Goal: Task Accomplishment & Management: Use online tool/utility

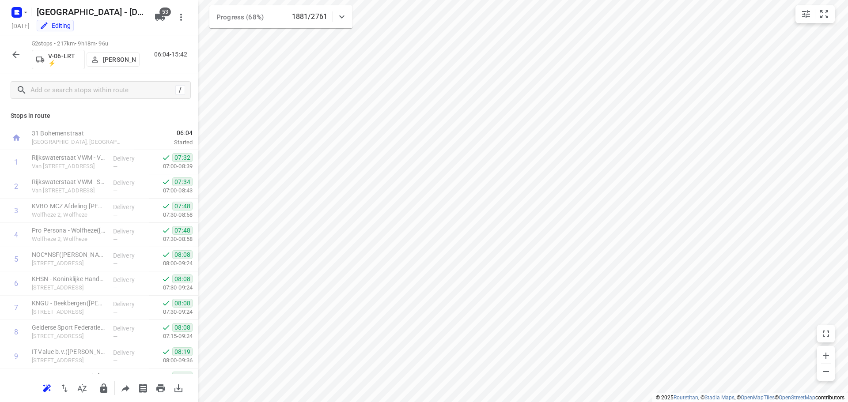
scroll to position [707, 0]
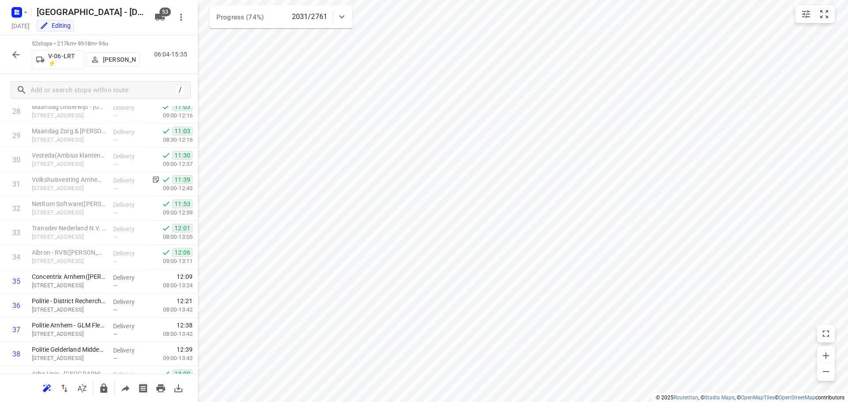
click at [9, 51] on button "button" at bounding box center [16, 55] width 18 height 18
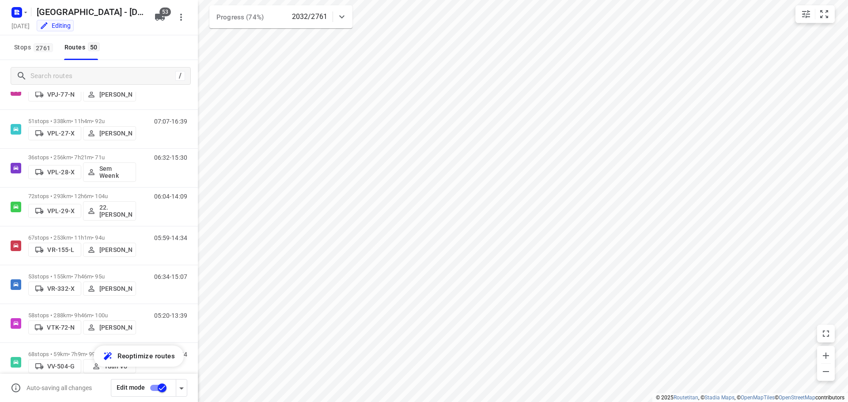
scroll to position [1591, 0]
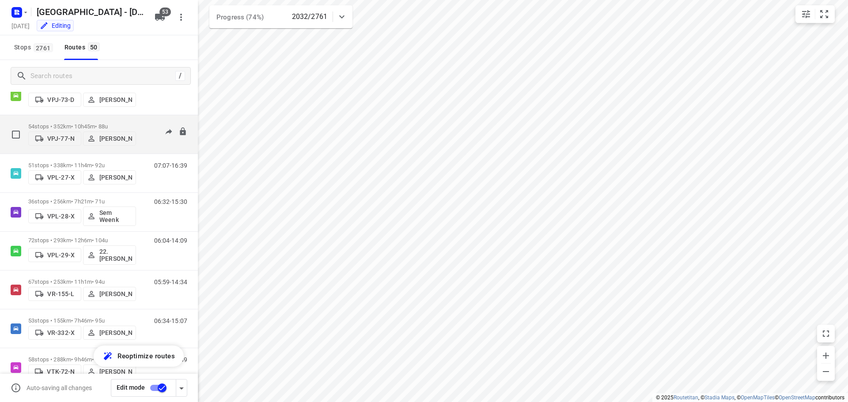
click at [88, 123] on p "54 stops • 352km • 10h45m • 88u" at bounding box center [82, 126] width 108 height 7
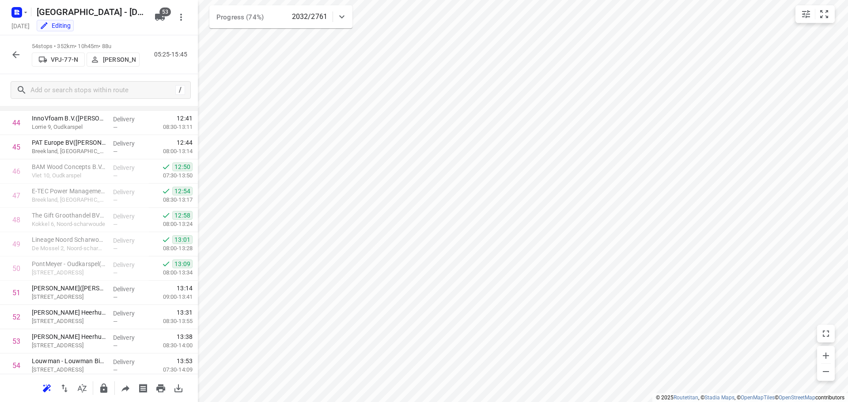
scroll to position [1105, 0]
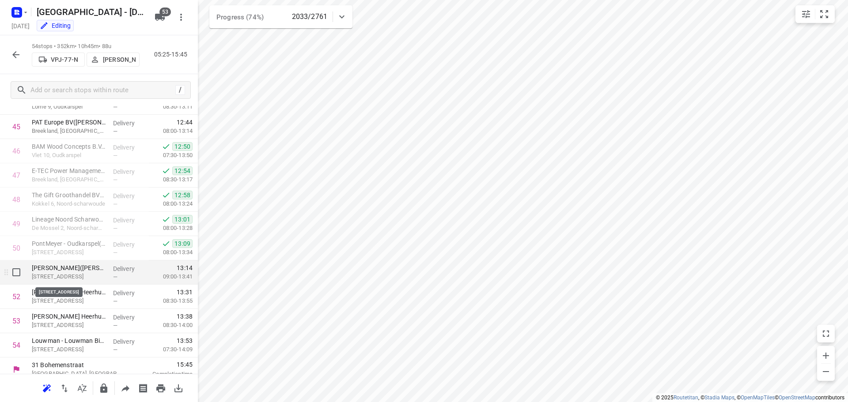
click at [93, 274] on p "Woudmeerweg 29, Dirkshorn" at bounding box center [69, 277] width 74 height 9
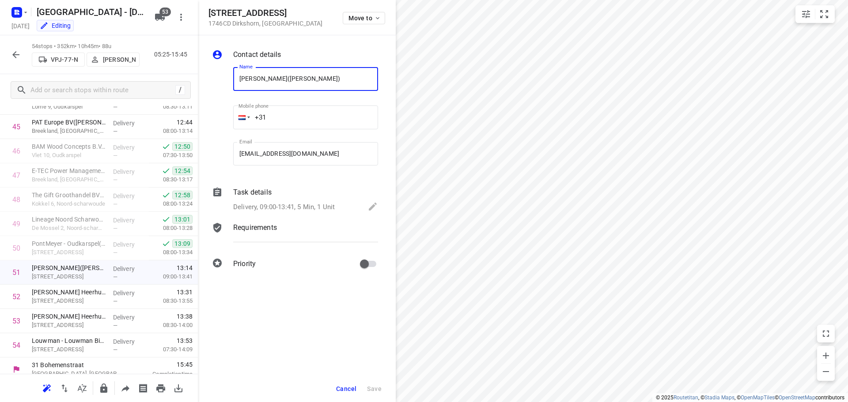
click at [350, 391] on span "Cancel" at bounding box center [346, 389] width 20 height 7
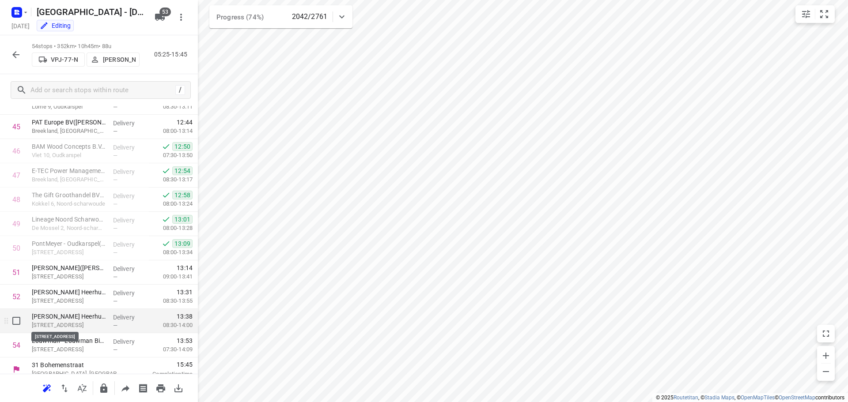
scroll to position [1113, 0]
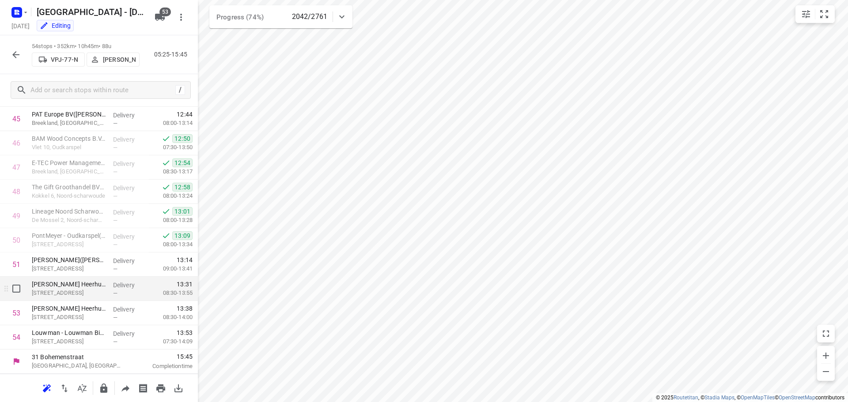
click at [104, 294] on div "Bejo Zaden Heerhugowaard - Schoutenbosweg 17(Charlotte de Wit) Schoutenbosweg 1…" at bounding box center [68, 289] width 81 height 24
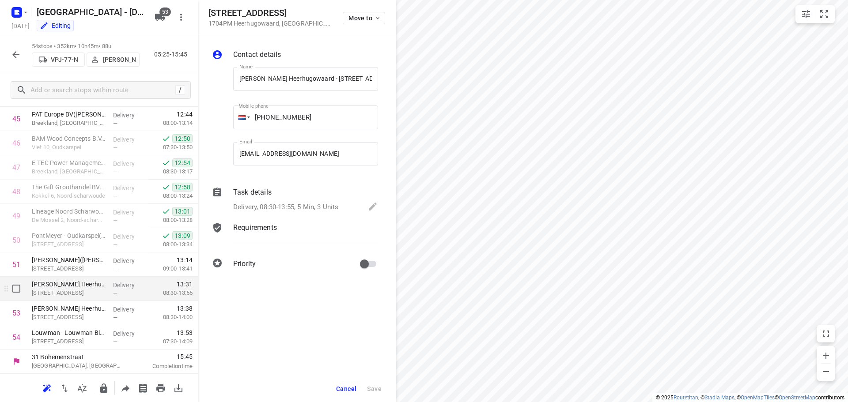
scroll to position [0, 57]
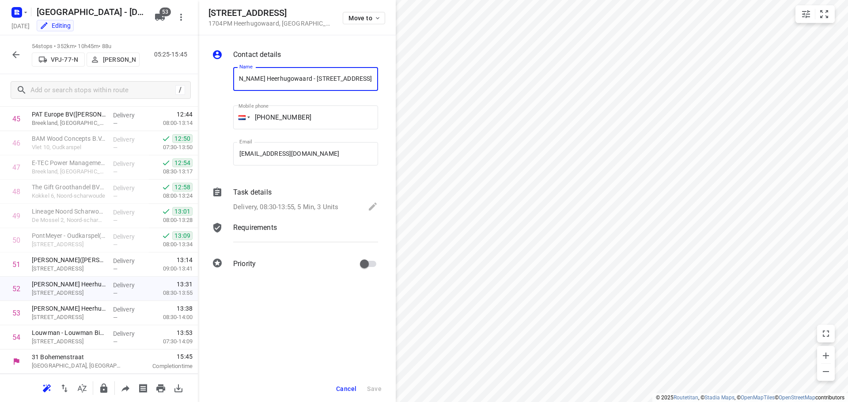
click at [243, 199] on div "Task details Delivery, 08:30-13:55, 5 Min, 3 Units" at bounding box center [306, 201] width 148 height 30
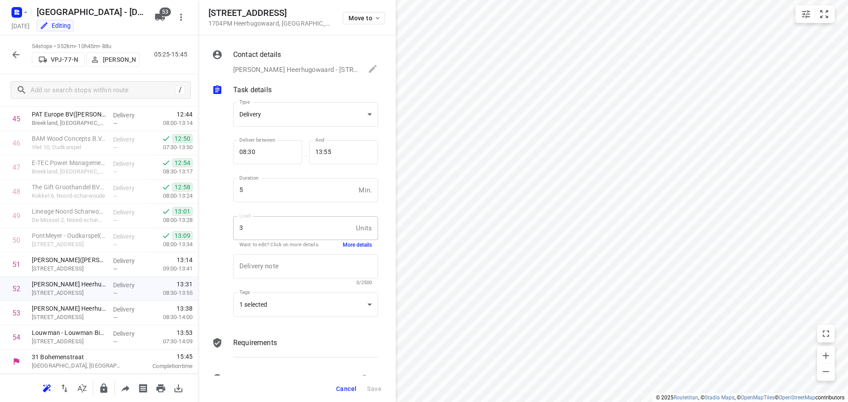
click at [360, 242] on button "More details" at bounding box center [357, 246] width 29 height 8
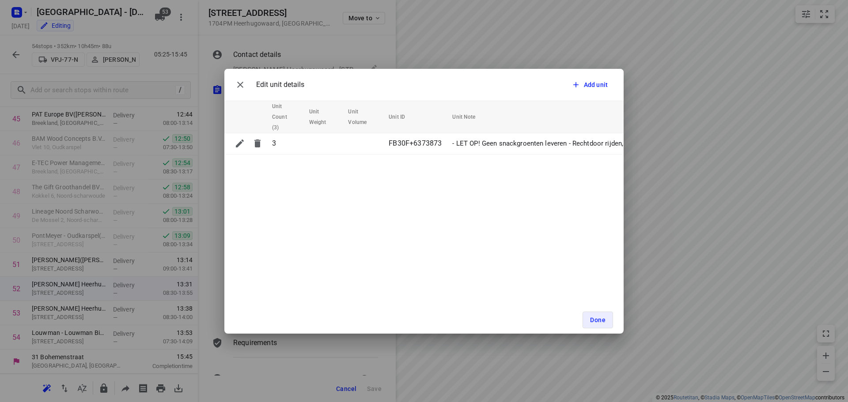
drag, startPoint x: 339, startPoint y: 158, endPoint x: 375, endPoint y: 159, distance: 36.2
click at [375, 159] on div "Edit unit details Add unit Unit Count (3) Unit Weight Unit Volume Unit ID Unit …" at bounding box center [423, 201] width 399 height 265
click at [242, 86] on icon "button" at bounding box center [240, 85] width 6 height 6
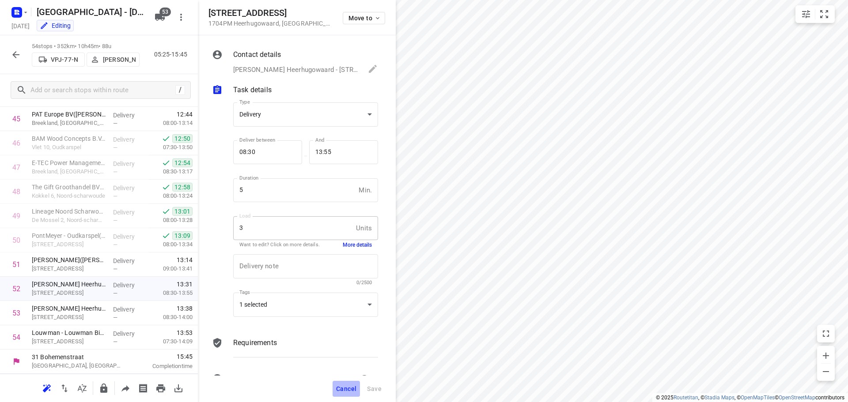
click at [342, 389] on span "Cancel" at bounding box center [346, 389] width 20 height 7
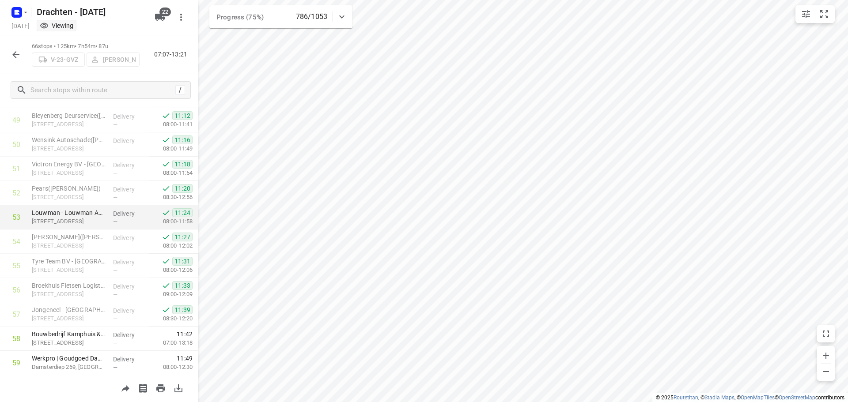
scroll to position [1183, 0]
click at [17, 55] on icon "button" at bounding box center [16, 54] width 11 height 11
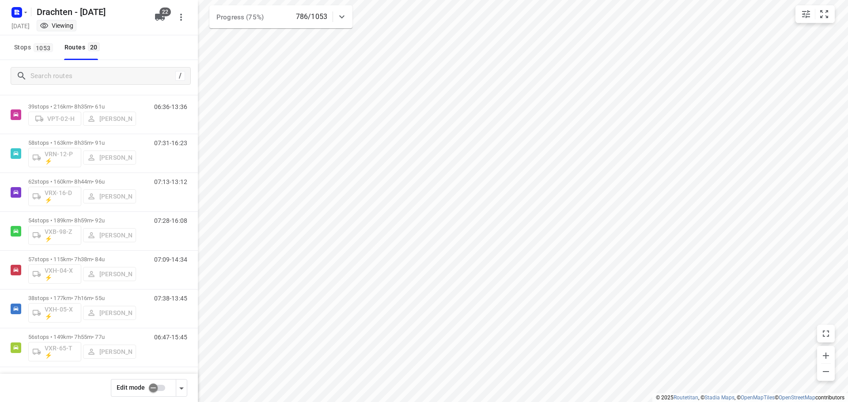
scroll to position [524, 0]
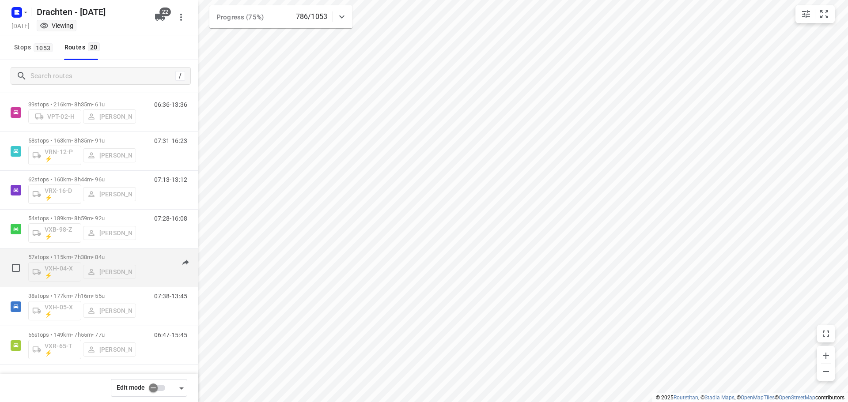
click at [88, 253] on div "57 stops • 115km • 7h38m • 84u VXH-04-X ⚡ Leon Holwerda" at bounding box center [82, 268] width 108 height 37
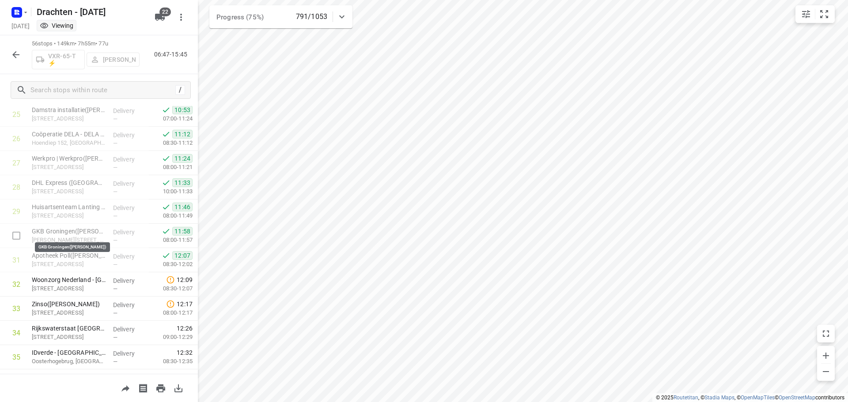
scroll to position [587, 0]
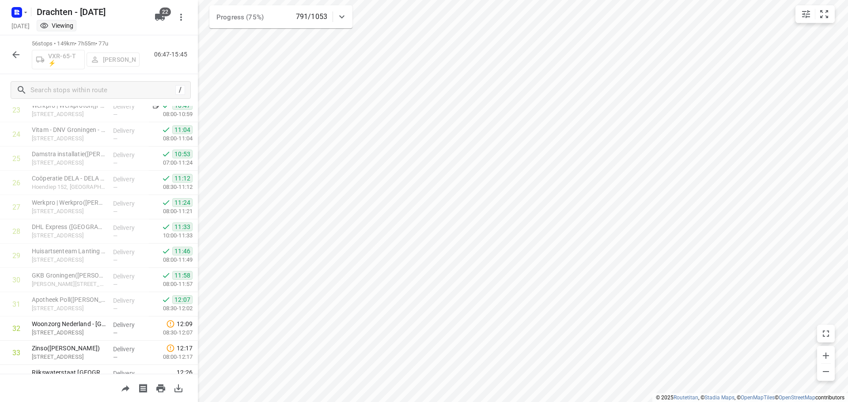
click at [23, 57] on button "button" at bounding box center [16, 55] width 18 height 18
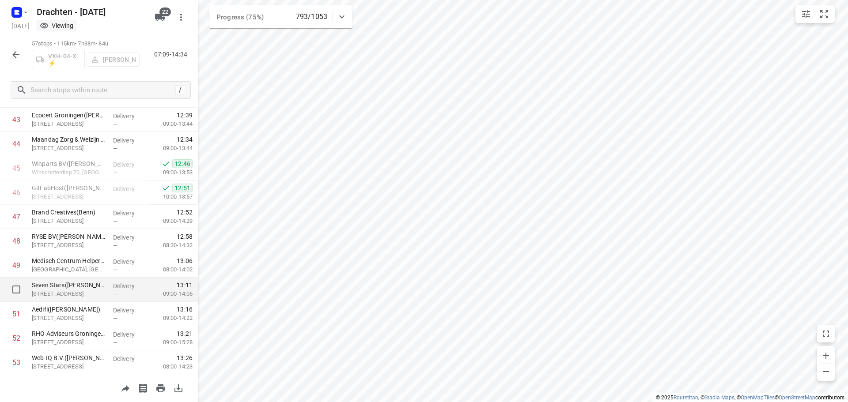
scroll to position [1105, 0]
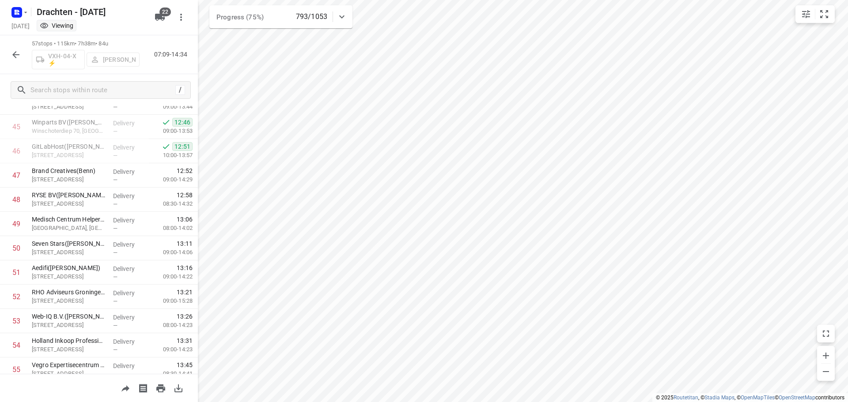
click at [19, 49] on icon "button" at bounding box center [16, 54] width 11 height 11
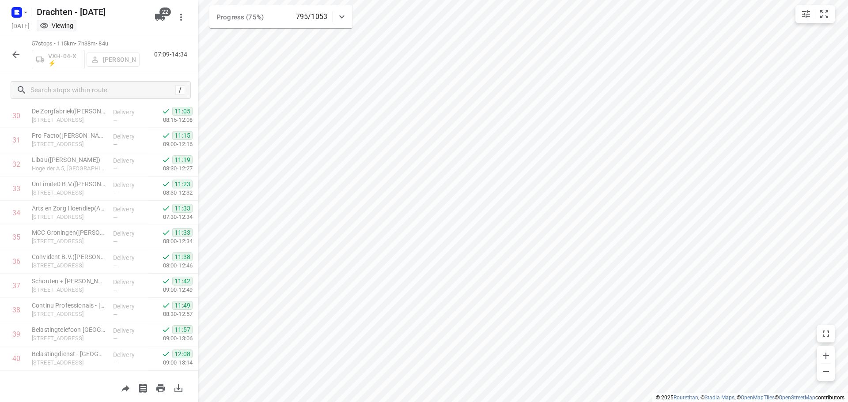
scroll to position [1016, 0]
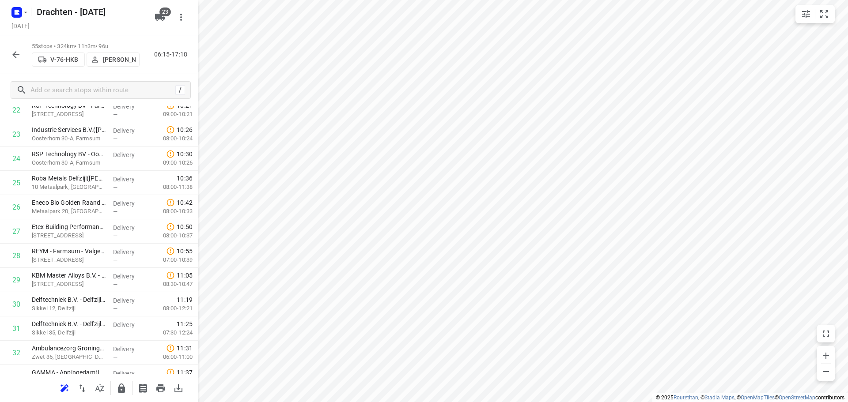
scroll to position [323, 0]
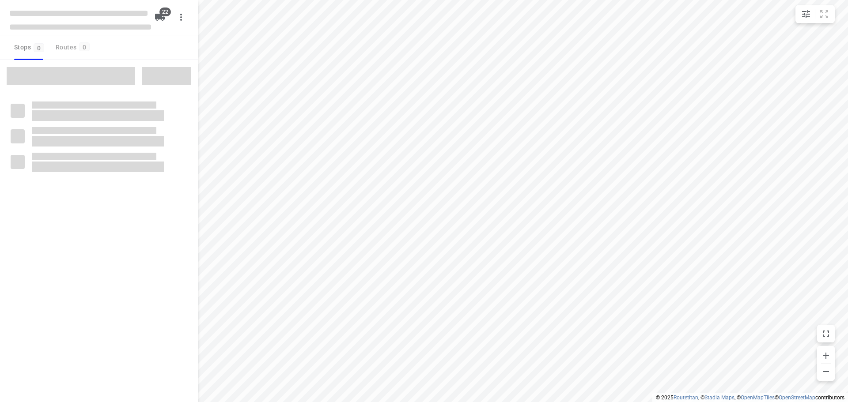
type input "distance"
checkbox input "true"
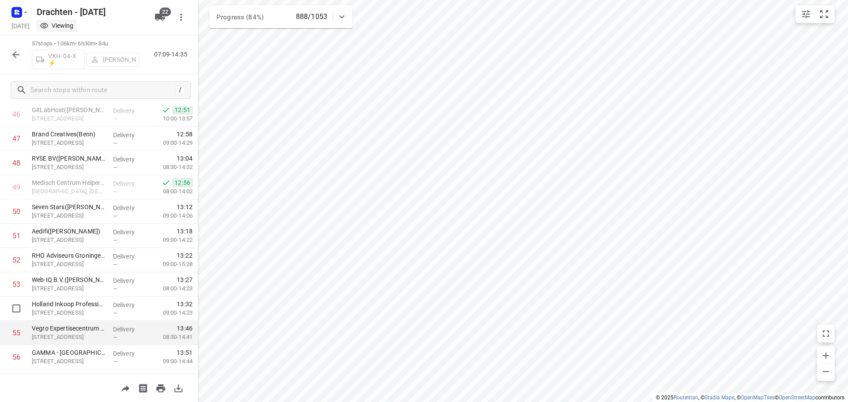
scroll to position [1185, 0]
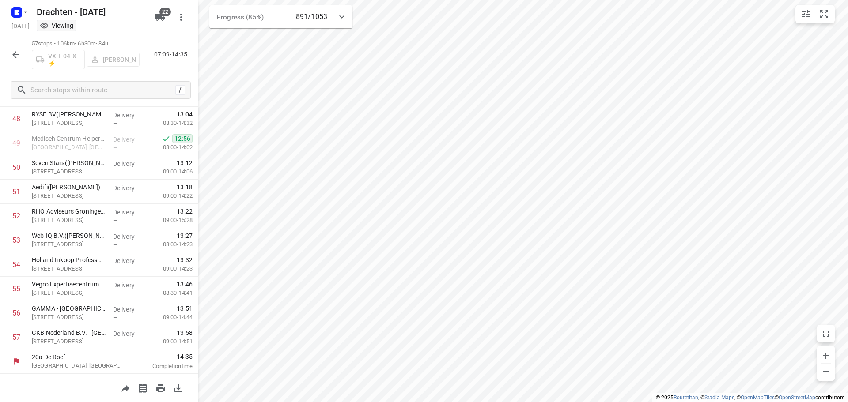
click at [22, 52] on button "button" at bounding box center [16, 55] width 18 height 18
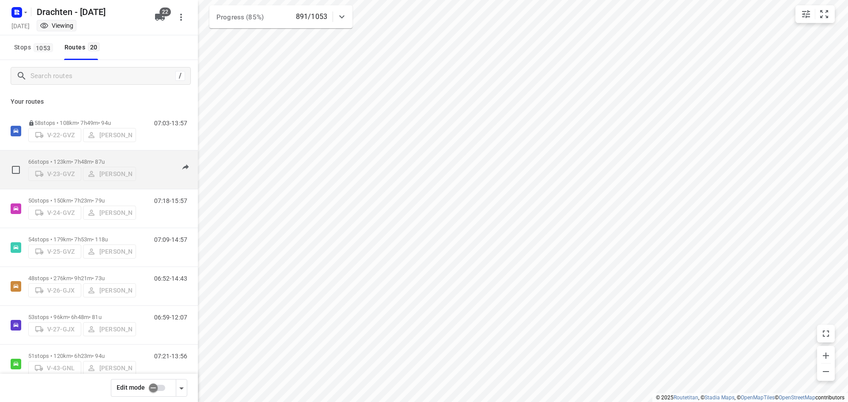
click at [103, 159] on p "66 stops • 123km • 7h48m • 87u" at bounding box center [82, 162] width 108 height 7
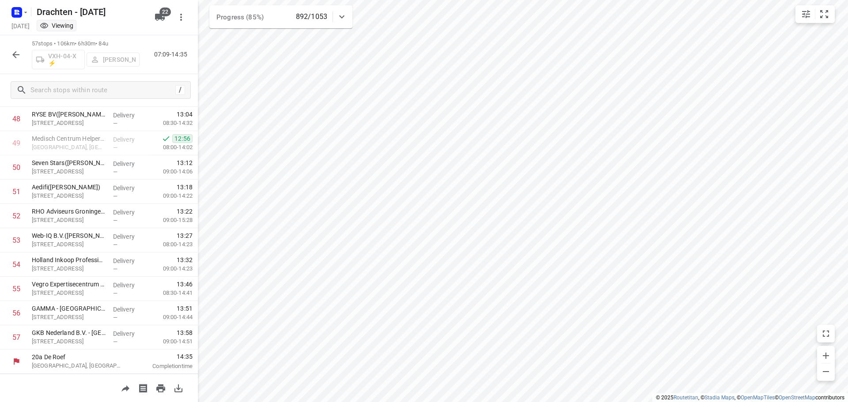
click at [19, 58] on icon "button" at bounding box center [16, 54] width 11 height 11
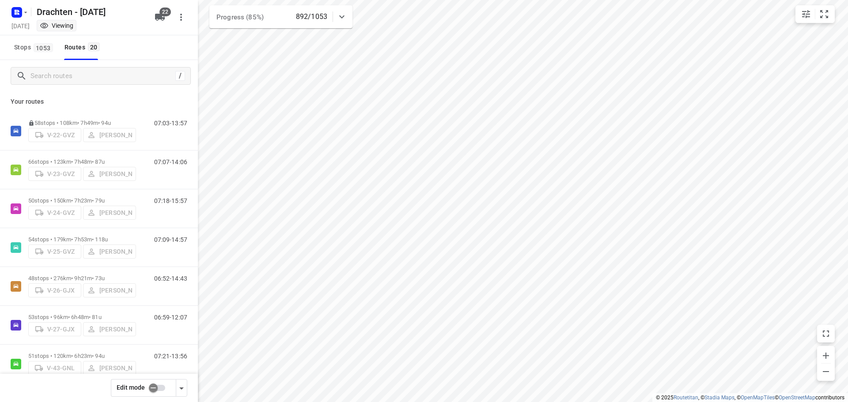
click at [154, 397] on div "Edit mode" at bounding box center [143, 389] width 65 height 18
click at [154, 392] on input "checkbox" at bounding box center [153, 388] width 50 height 17
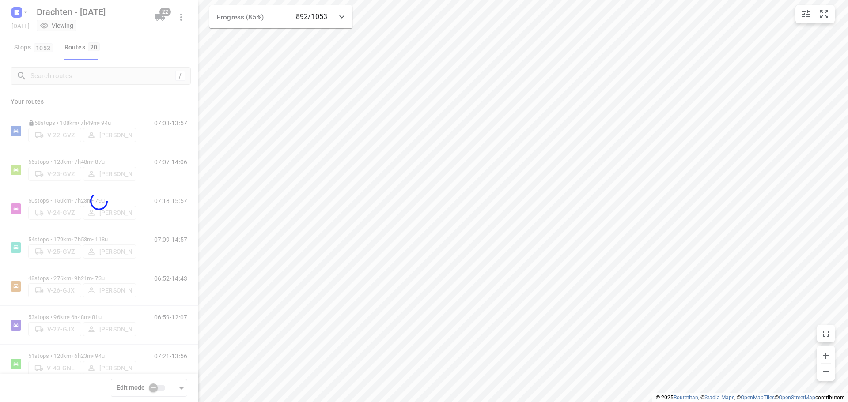
checkbox input "true"
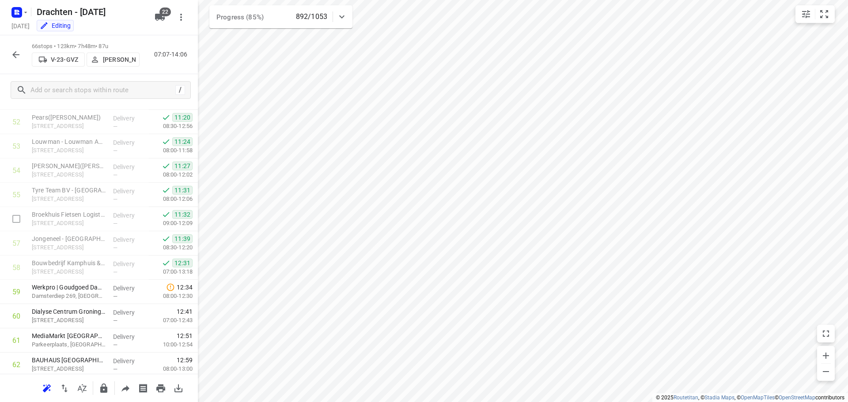
scroll to position [1404, 0]
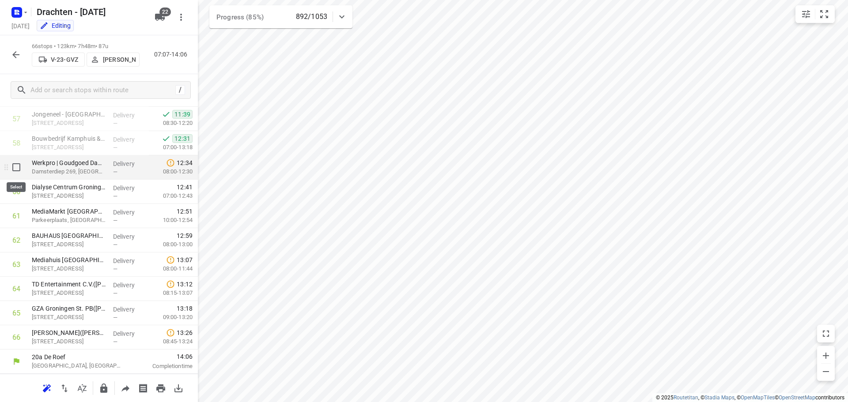
click at [22, 162] on input "checkbox" at bounding box center [17, 168] width 18 height 18
checkbox input "true"
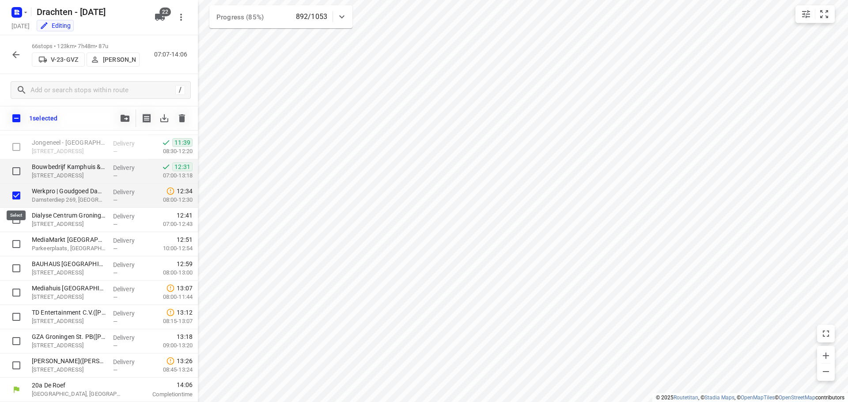
scroll to position [1401, 0]
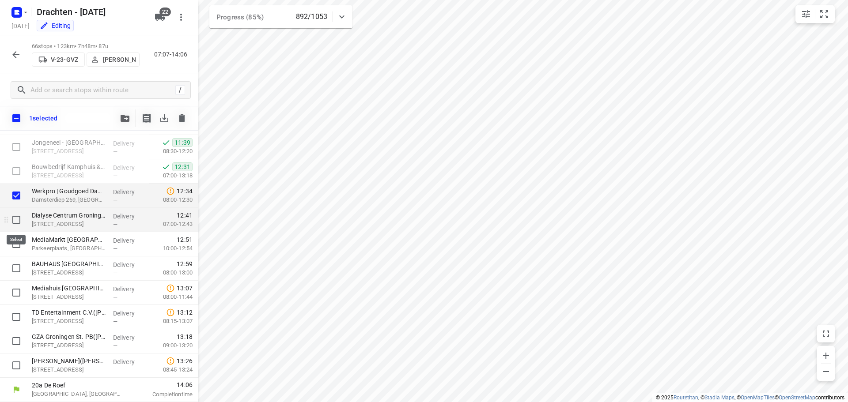
click at [22, 220] on input "checkbox" at bounding box center [17, 220] width 18 height 18
checkbox input "true"
click at [15, 241] on input "checkbox" at bounding box center [17, 244] width 18 height 18
checkbox input "true"
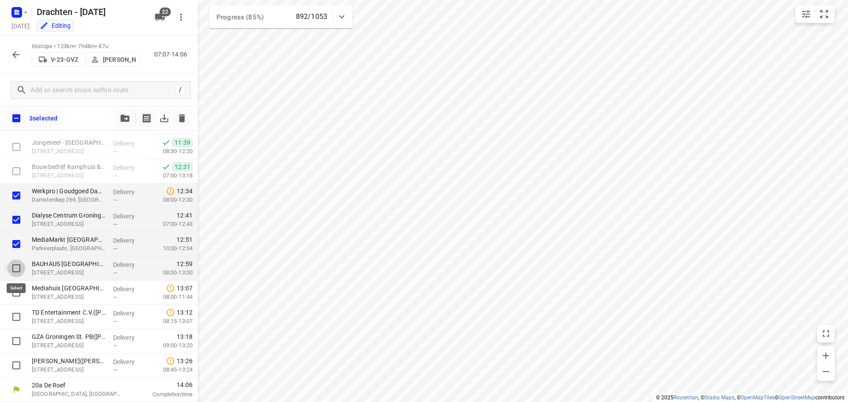
click at [12, 267] on input "checkbox" at bounding box center [17, 269] width 18 height 18
checkbox input "true"
click at [18, 290] on input "checkbox" at bounding box center [17, 293] width 18 height 18
checkbox input "true"
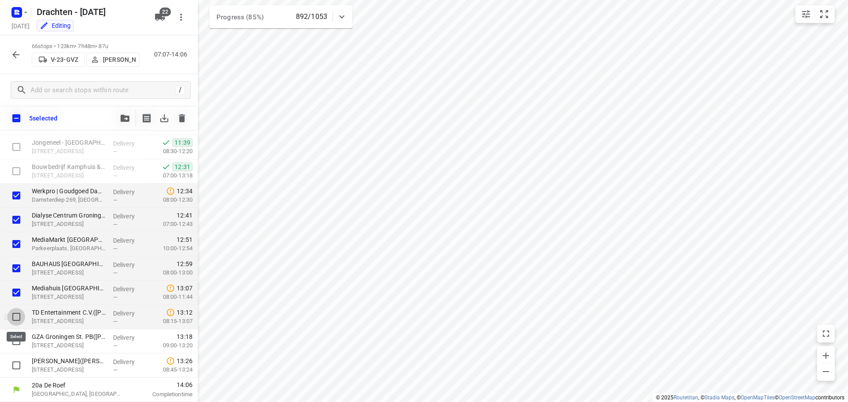
click at [23, 319] on input "checkbox" at bounding box center [17, 317] width 18 height 18
checkbox input "true"
click at [15, 343] on input "checkbox" at bounding box center [17, 342] width 18 height 18
checkbox input "true"
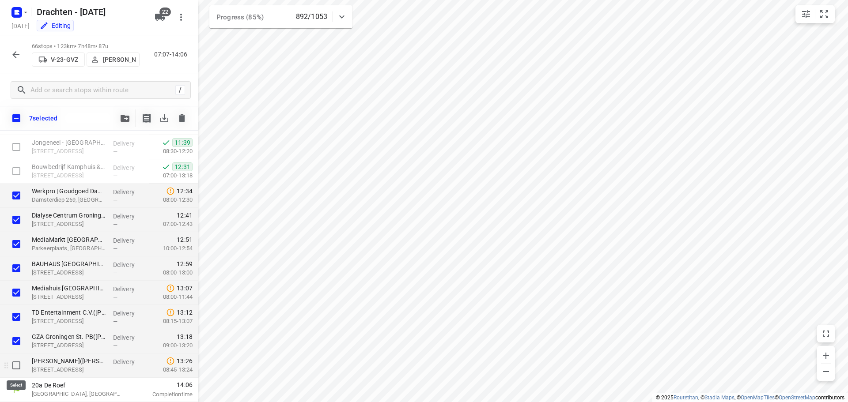
click at [15, 365] on input "checkbox" at bounding box center [17, 366] width 18 height 18
checkbox input "true"
click at [128, 118] on icon "button" at bounding box center [125, 118] width 9 height 7
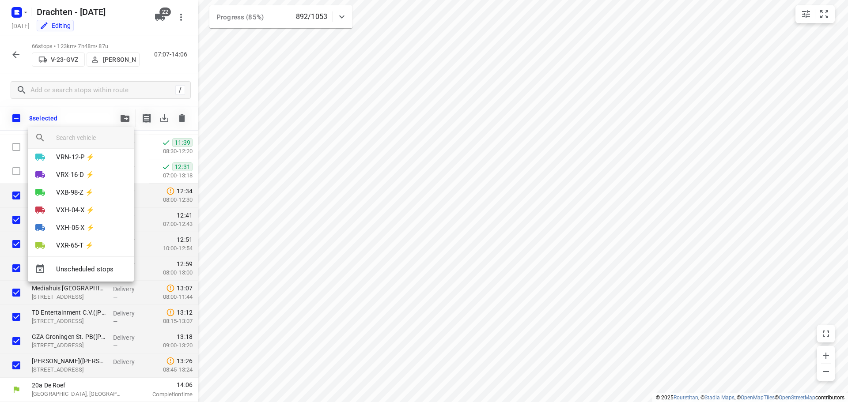
scroll to position [299, 0]
click at [80, 204] on p "VXH-04-X ⚡" at bounding box center [75, 202] width 38 height 10
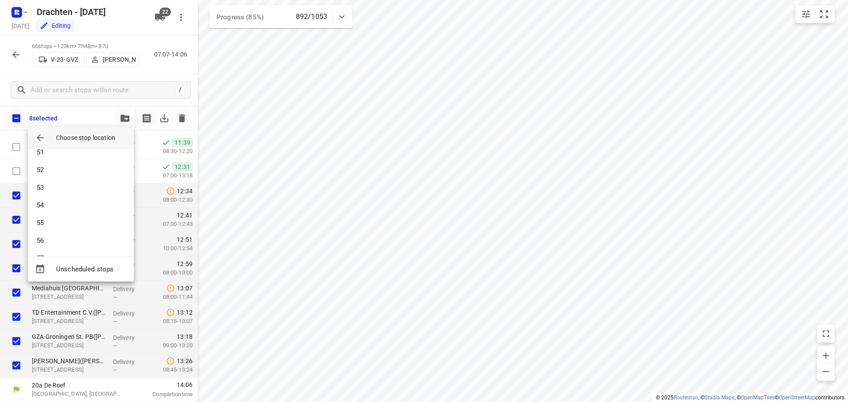
scroll to position [910, 0]
click at [52, 200] on li "55" at bounding box center [81, 206] width 106 height 18
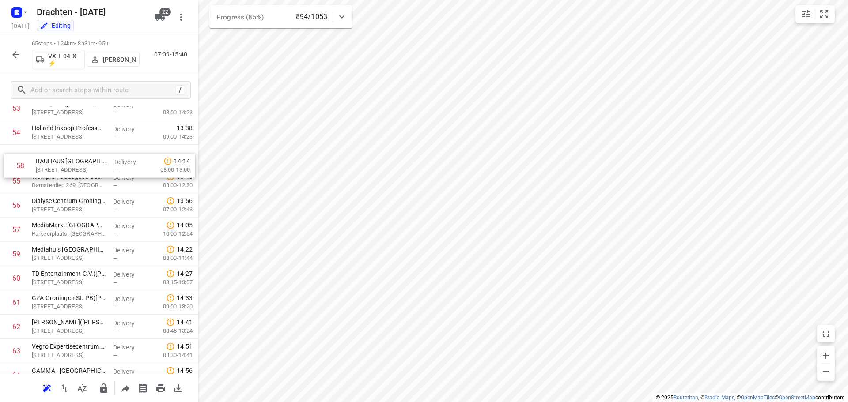
scroll to position [1314, 0]
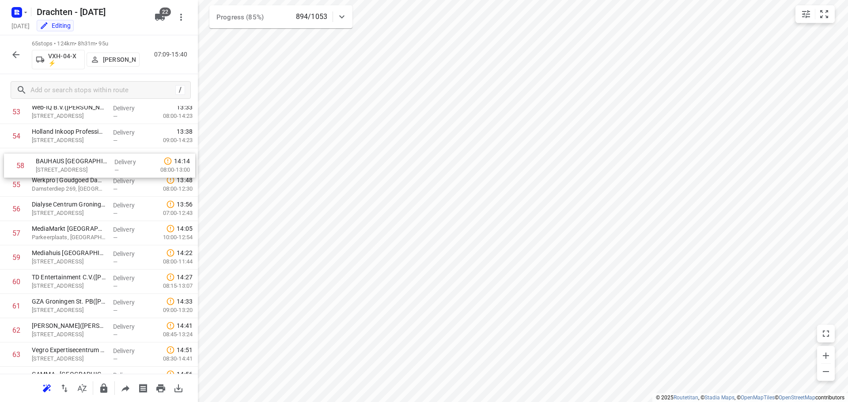
drag, startPoint x: 77, startPoint y: 210, endPoint x: 80, endPoint y: 159, distance: 50.9
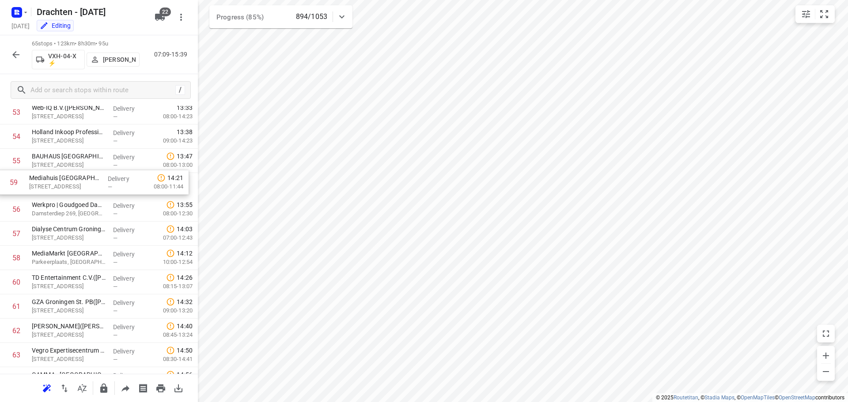
drag, startPoint x: 83, startPoint y: 264, endPoint x: 78, endPoint y: 187, distance: 77.0
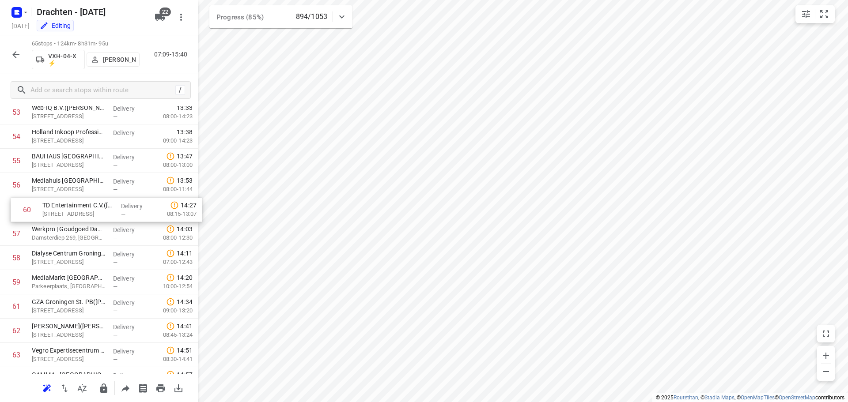
drag, startPoint x: 56, startPoint y: 287, endPoint x: 68, endPoint y: 207, distance: 80.5
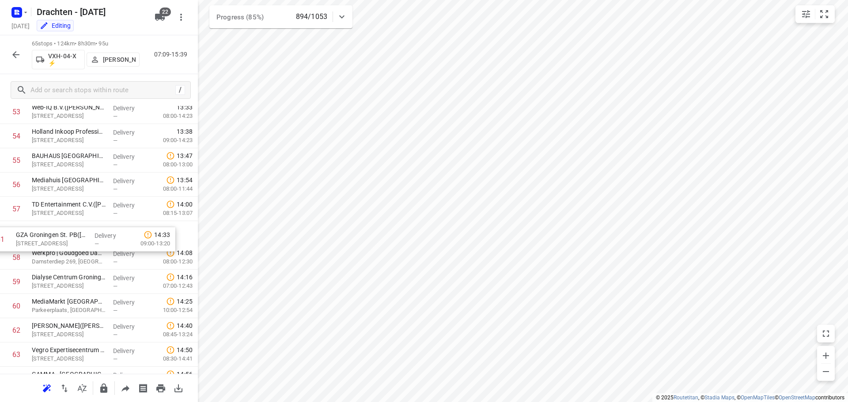
drag, startPoint x: 73, startPoint y: 311, endPoint x: 56, endPoint y: 241, distance: 71.8
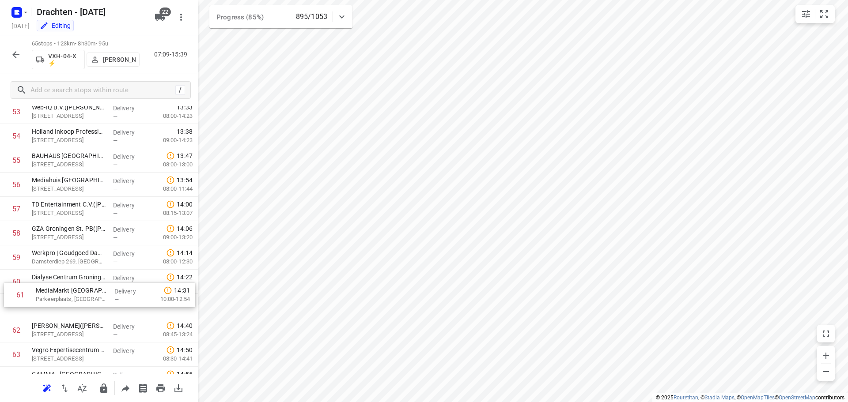
scroll to position [1314, 0]
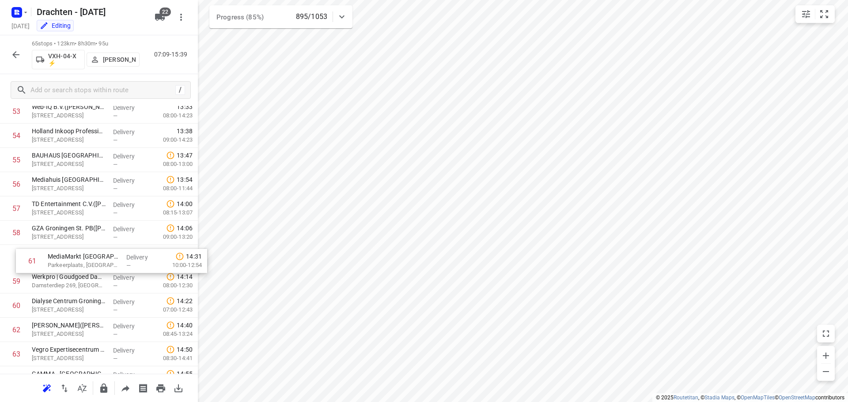
drag, startPoint x: 60, startPoint y: 312, endPoint x: 78, endPoint y: 264, distance: 51.5
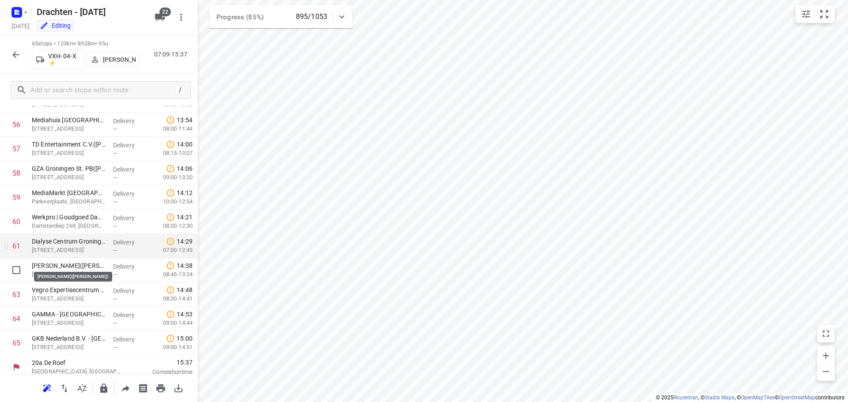
scroll to position [1380, 0]
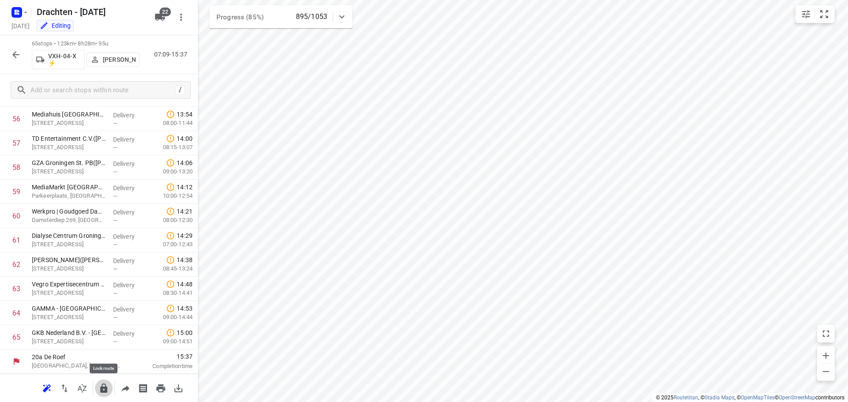
click at [103, 385] on icon "button" at bounding box center [104, 388] width 11 height 11
click at [17, 54] on icon "button" at bounding box center [15, 54] width 7 height 7
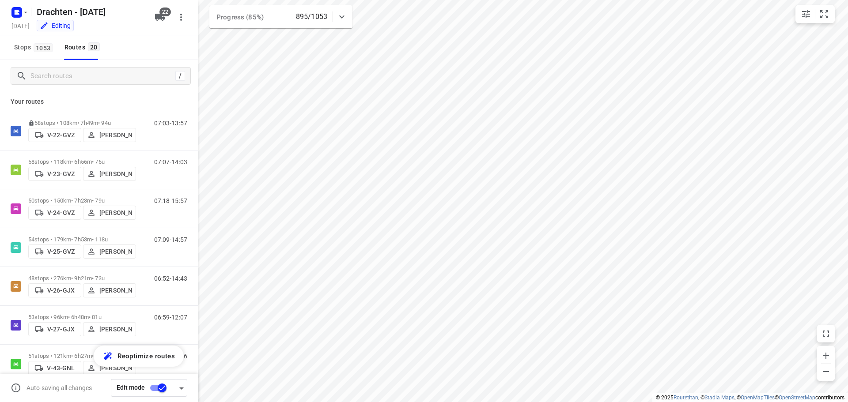
click at [160, 391] on input "checkbox" at bounding box center [162, 388] width 50 height 17
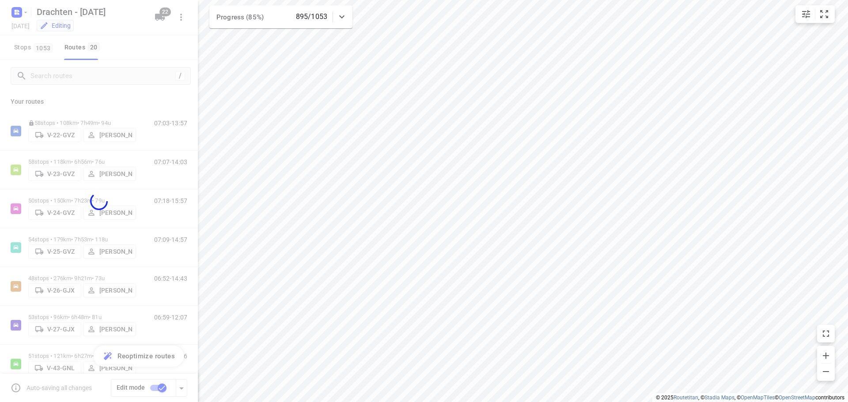
checkbox input "false"
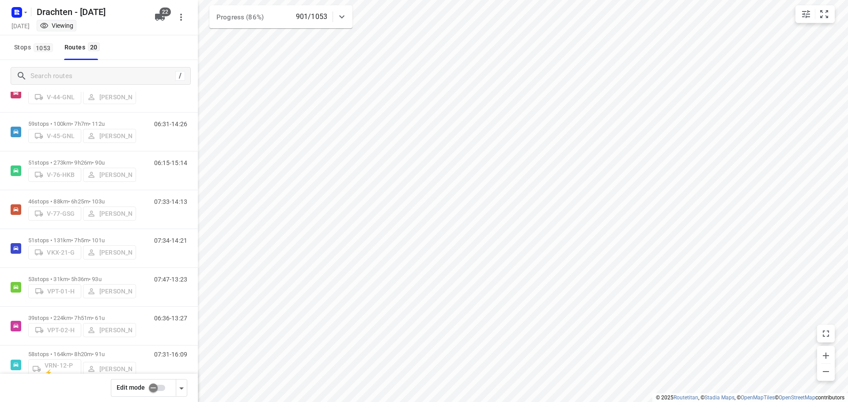
scroll to position [259, 0]
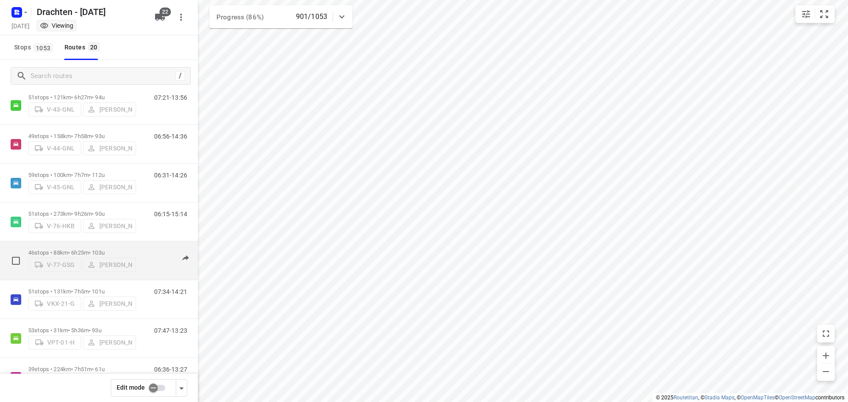
click at [58, 250] on p "46 stops • 88km • 6h25m • 103u" at bounding box center [82, 253] width 108 height 7
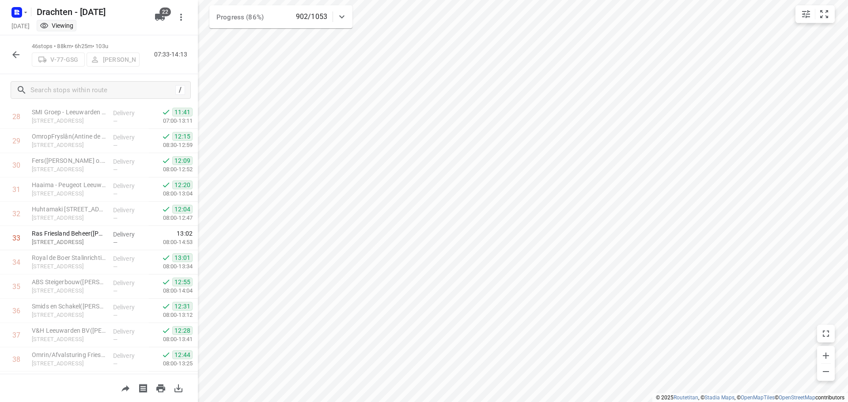
scroll to position [751, 0]
click at [9, 52] on button "button" at bounding box center [16, 55] width 18 height 18
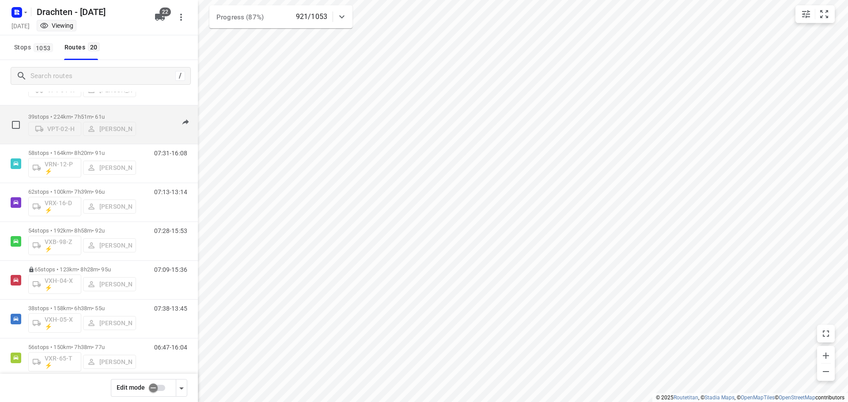
scroll to position [524, 0]
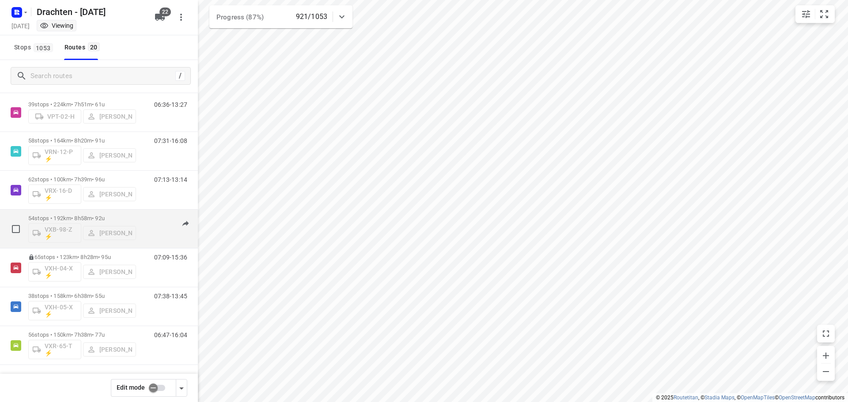
click at [86, 216] on p "54 stops • 192km • 8h58m • 92u" at bounding box center [82, 218] width 108 height 7
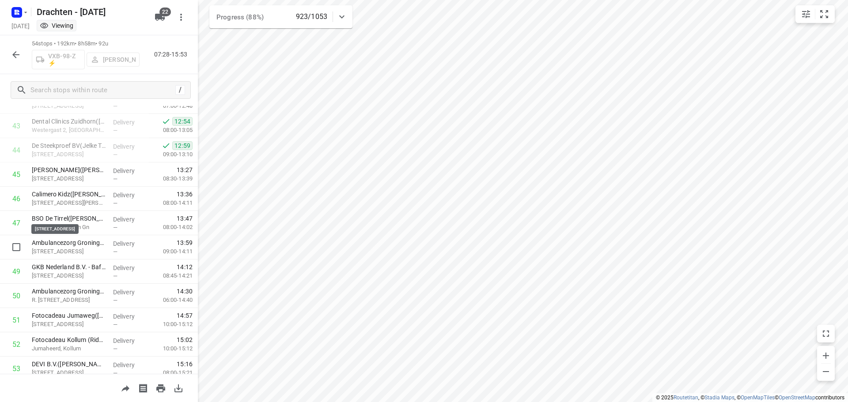
scroll to position [1113, 0]
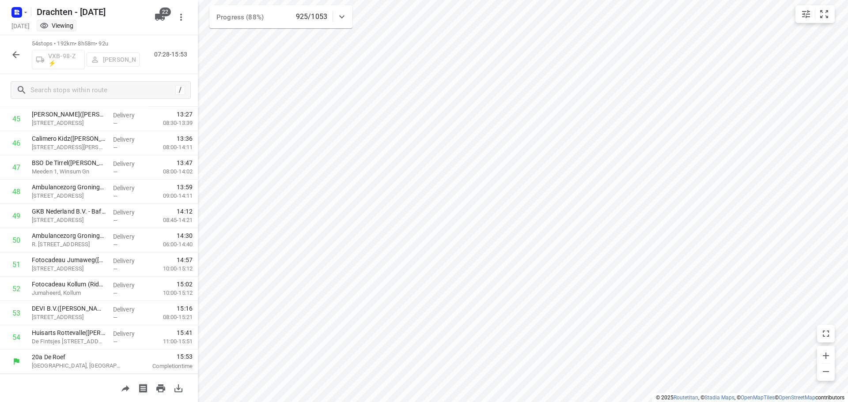
click at [19, 59] on icon "button" at bounding box center [16, 54] width 11 height 11
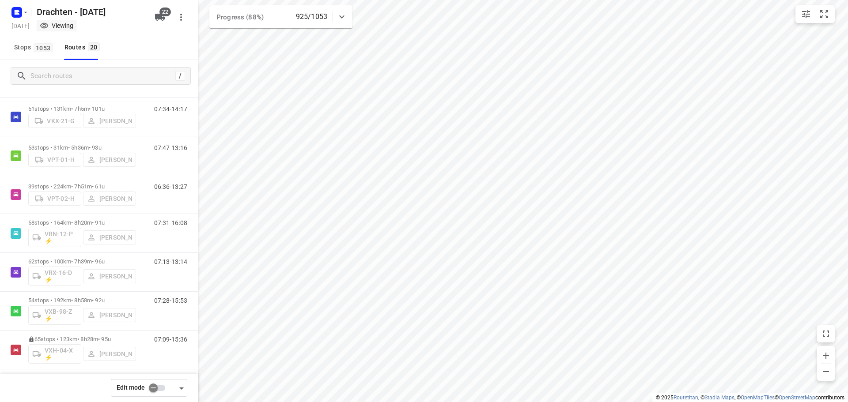
scroll to position [524, 0]
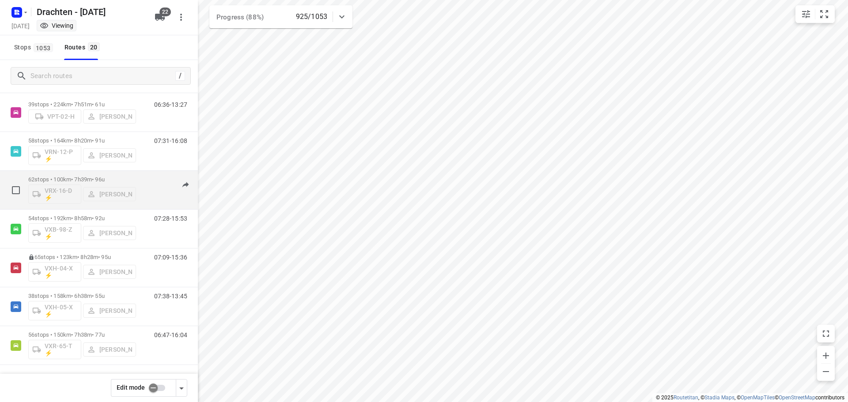
click at [83, 172] on div "62 stops • 100km • 7h39m • 96u VRX-16-D ⚡ Kevin Dijkstra" at bounding box center [82, 190] width 108 height 37
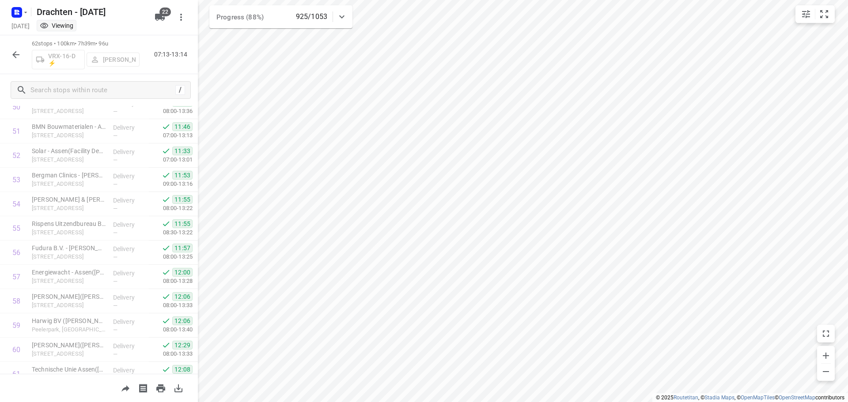
scroll to position [1307, 0]
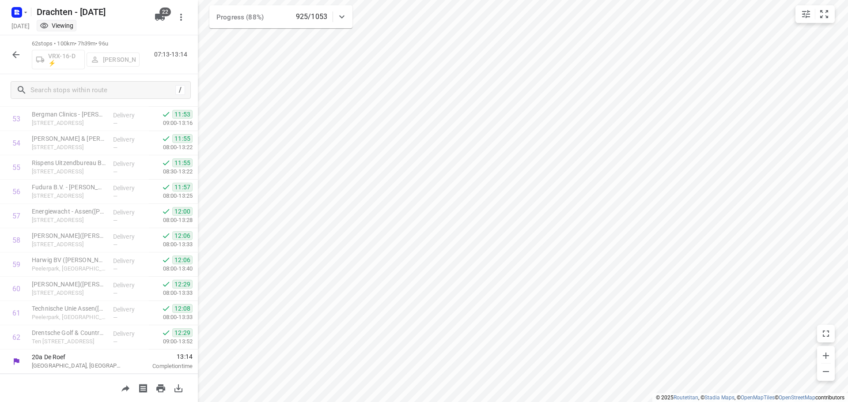
click at [12, 52] on icon "button" at bounding box center [16, 54] width 11 height 11
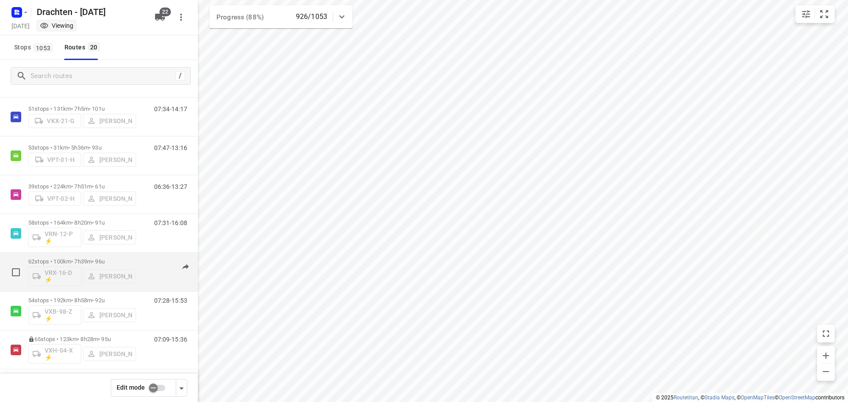
scroll to position [524, 0]
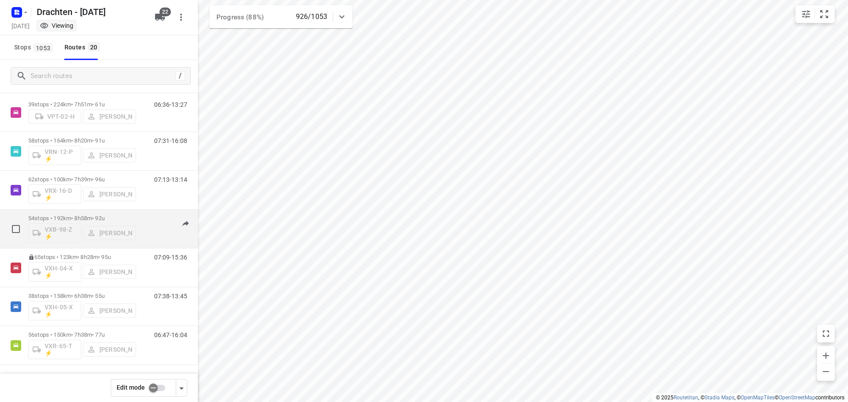
click at [79, 216] on p "54 stops • 192km • 8h58m • 92u" at bounding box center [82, 218] width 108 height 7
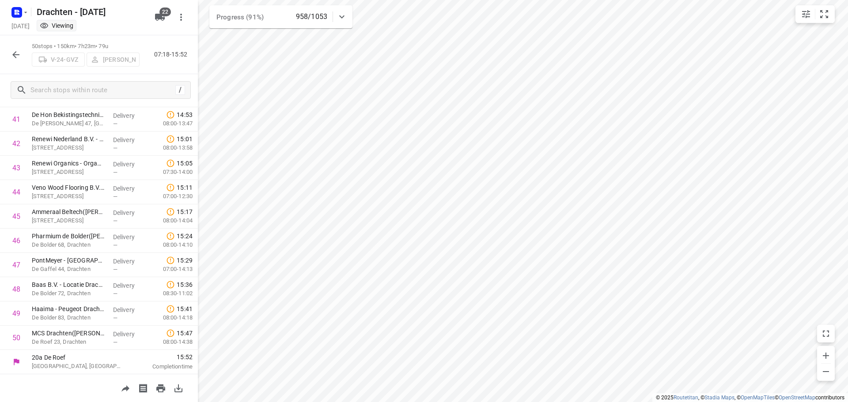
scroll to position [1015, 0]
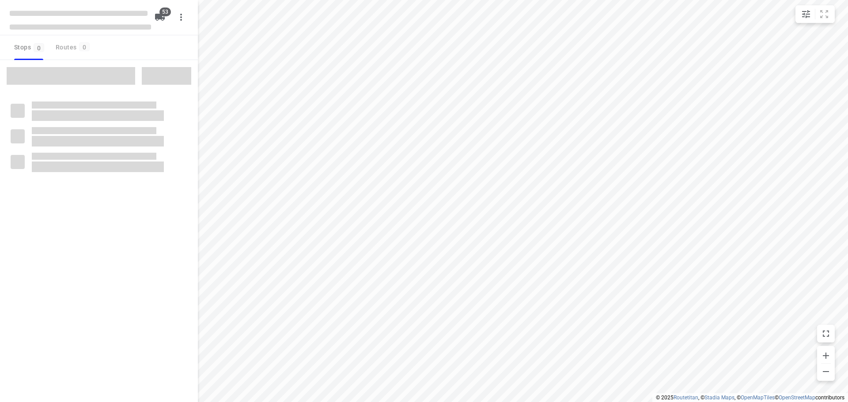
type input "distance"
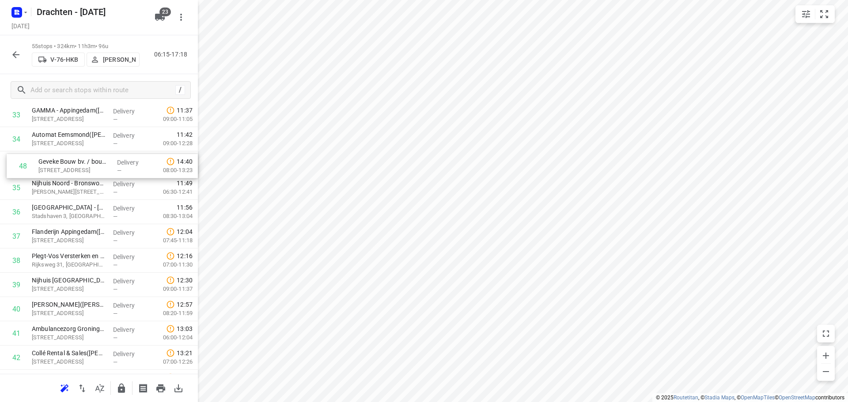
scroll to position [848, 0]
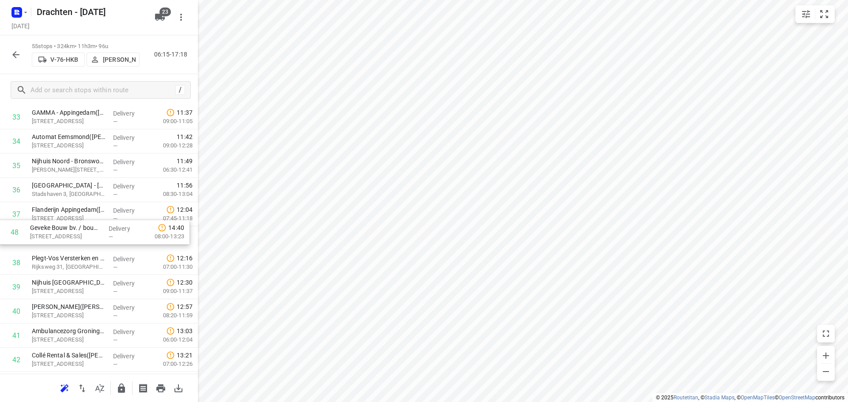
drag, startPoint x: 87, startPoint y: 213, endPoint x: 84, endPoint y: 230, distance: 16.9
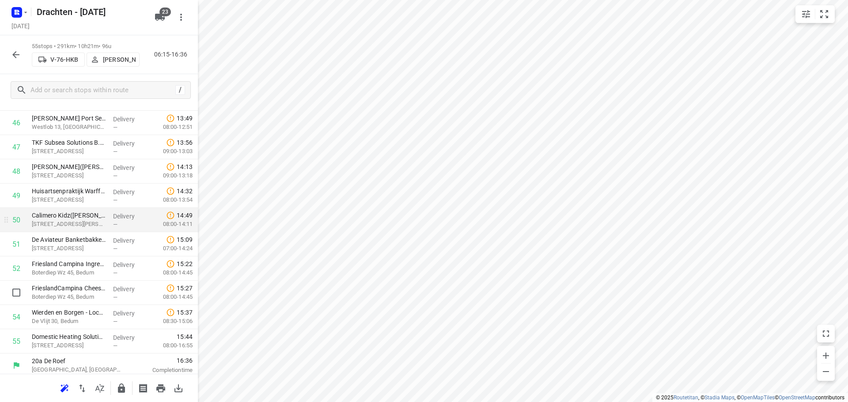
scroll to position [1162, 0]
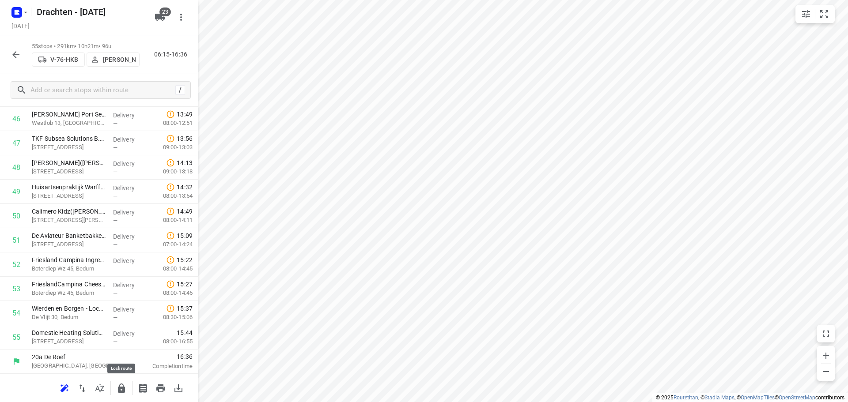
click at [116, 391] on icon "button" at bounding box center [121, 388] width 11 height 11
click at [21, 51] on icon "button" at bounding box center [16, 54] width 11 height 11
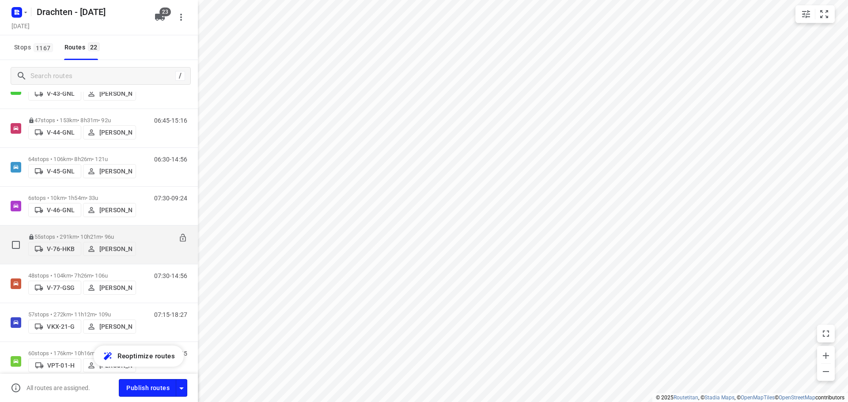
scroll to position [353, 0]
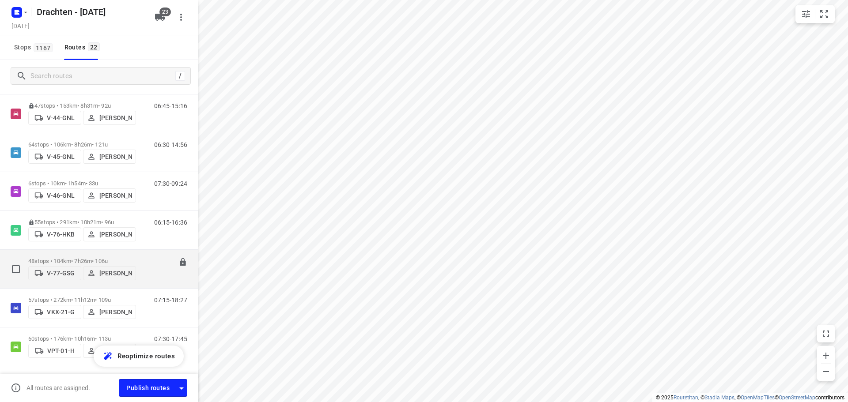
click at [78, 255] on div "48 stops • 104km • 7h26m • 106u V-77-GSG Harm Jongsma" at bounding box center [82, 269] width 108 height 31
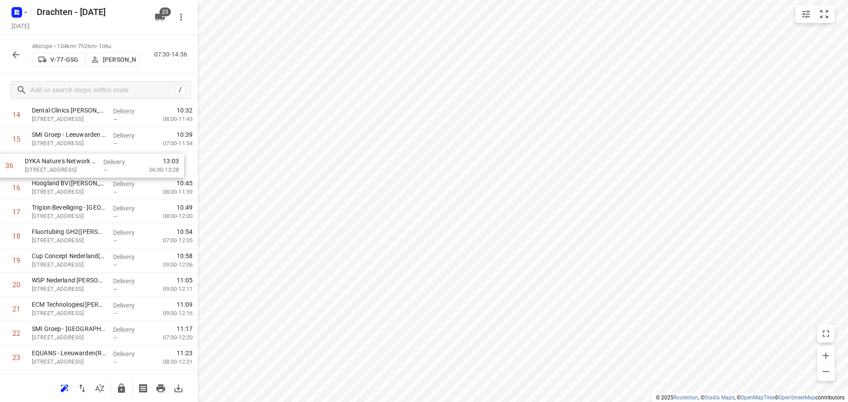
scroll to position [388, 0]
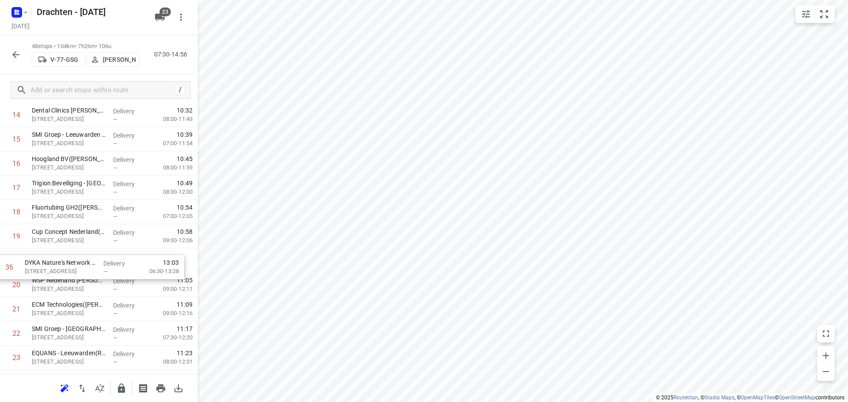
drag, startPoint x: 118, startPoint y: 335, endPoint x: 110, endPoint y: 261, distance: 74.6
click at [110, 261] on div "1 Europrovyl B.V.([PERSON_NAME]) Vestaweg 1, [GEOGRAPHIC_DATA] Delivery — 07:54…" at bounding box center [99, 370] width 198 height 1166
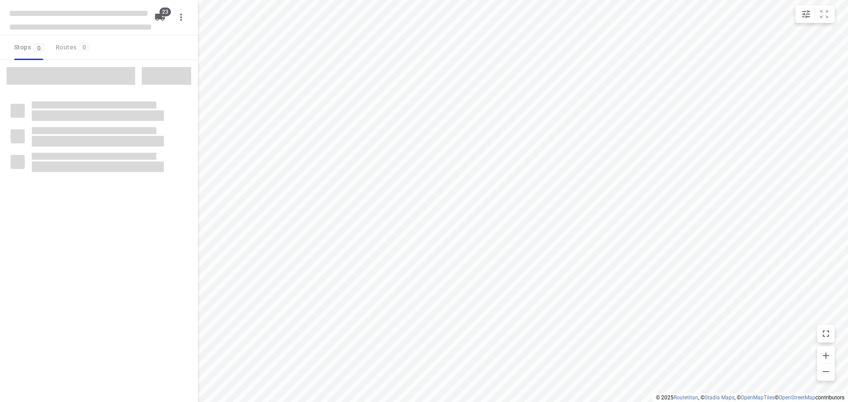
checkbox input "true"
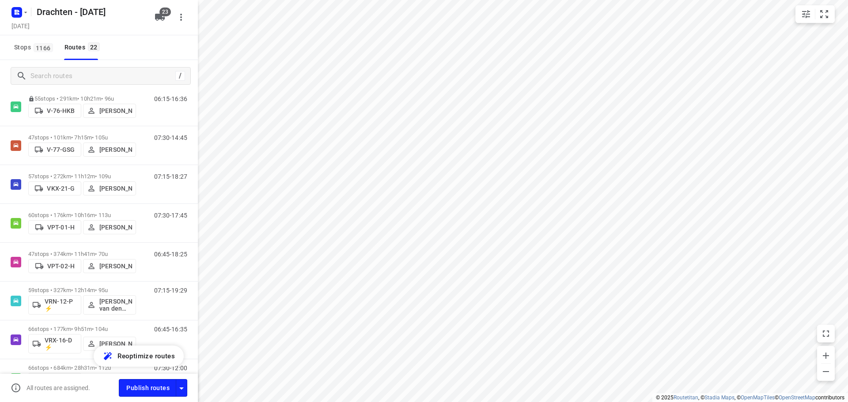
scroll to position [486, 0]
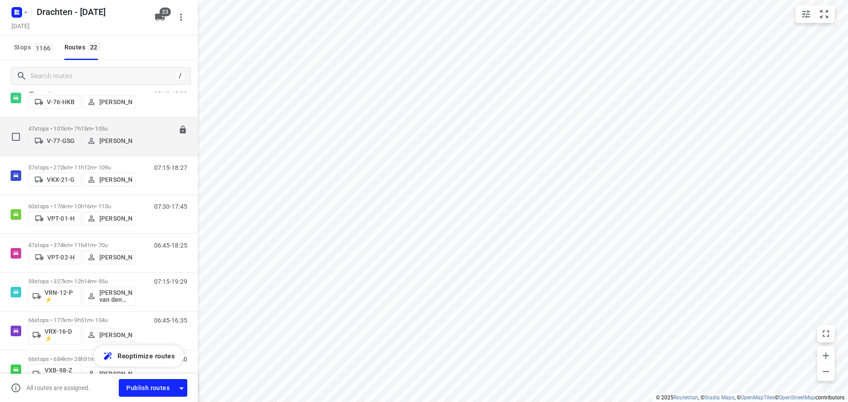
click at [61, 125] on p "47 stops • 101km • 7h15m • 105u" at bounding box center [82, 128] width 108 height 7
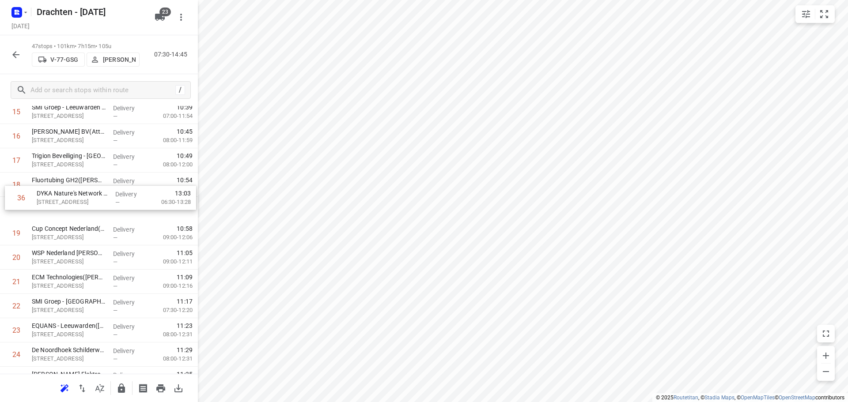
scroll to position [416, 0]
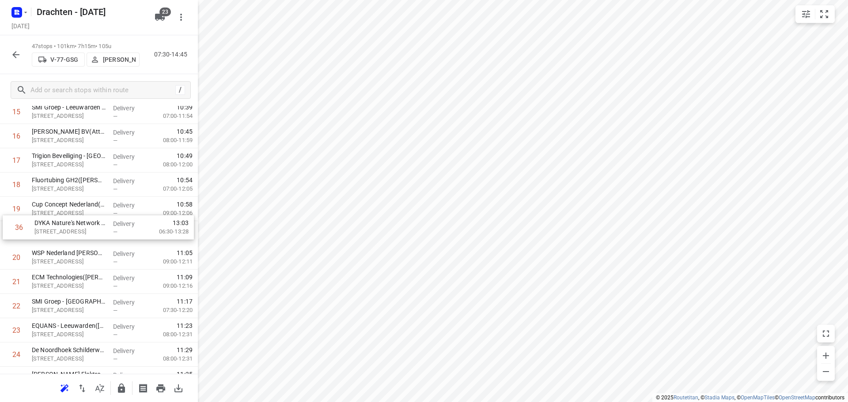
drag, startPoint x: 85, startPoint y: 285, endPoint x: 87, endPoint y: 224, distance: 61.5
click at [87, 224] on div "1 Europrovyl B.V.([PERSON_NAME]) Vestaweg 1, [GEOGRAPHIC_DATA] Delivery — 07:54…" at bounding box center [99, 331] width 198 height 1142
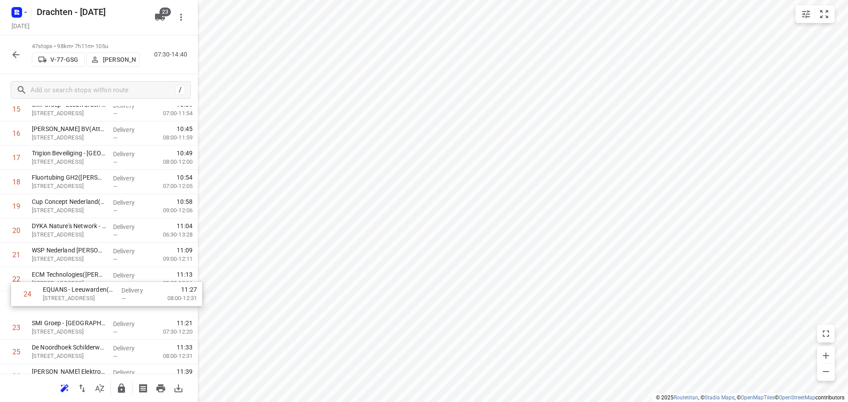
scroll to position [418, 0]
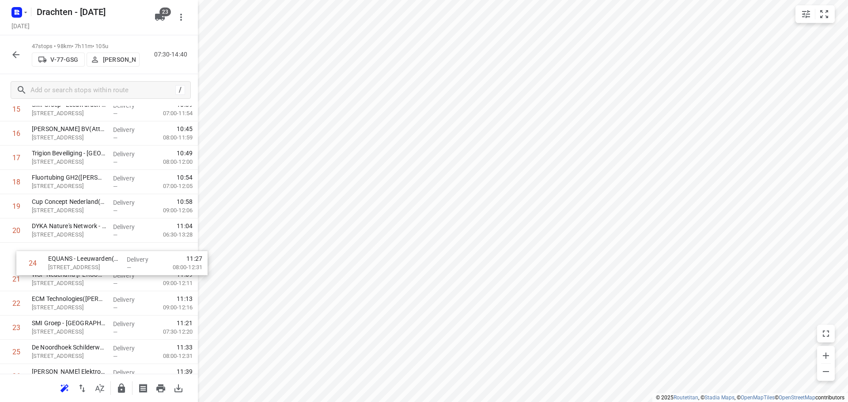
drag, startPoint x: 95, startPoint y: 336, endPoint x: 110, endPoint y: 262, distance: 75.3
click at [110, 262] on div "1 Europrovyl B.V.([PERSON_NAME]) Vestaweg 1, [GEOGRAPHIC_DATA] Delivery — 07:54…" at bounding box center [99, 328] width 198 height 1142
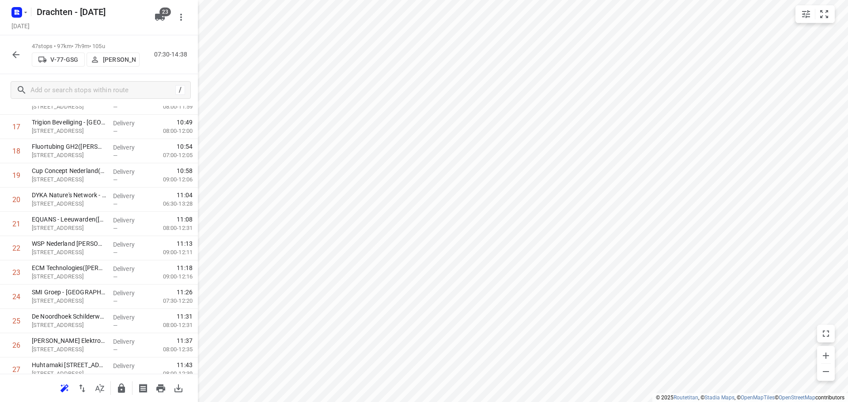
scroll to position [463, 0]
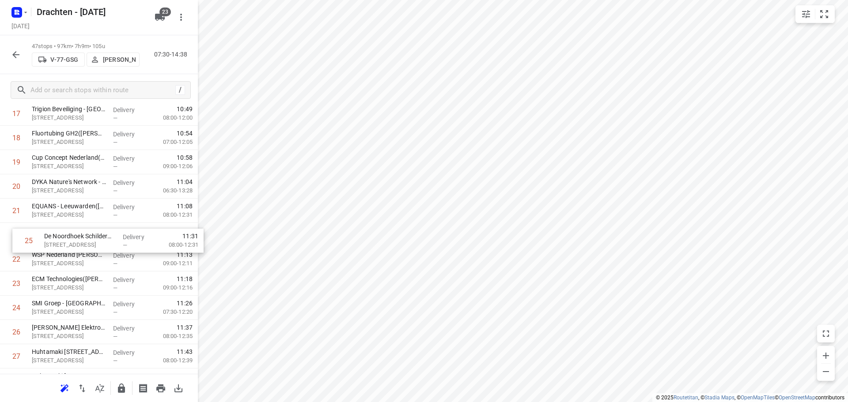
drag, startPoint x: 105, startPoint y: 311, endPoint x: 117, endPoint y: 239, distance: 72.1
click at [117, 239] on div "1 Europrovyl B.V.([PERSON_NAME]) Vestaweg 1, [GEOGRAPHIC_DATA] Delivery — 07:54…" at bounding box center [99, 284] width 198 height 1142
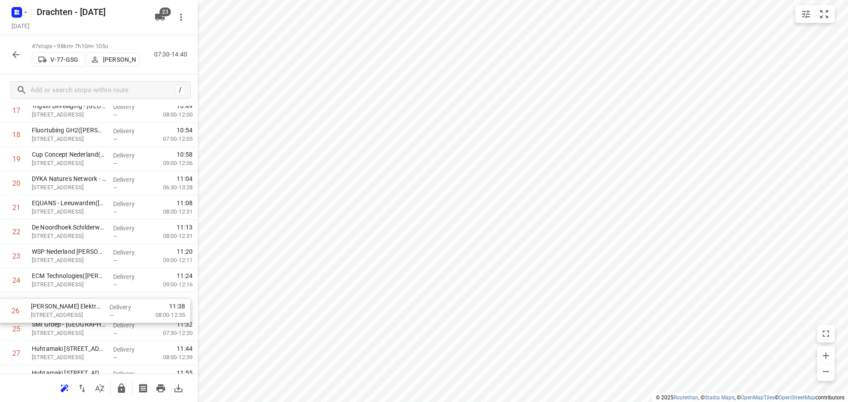
scroll to position [466, 0]
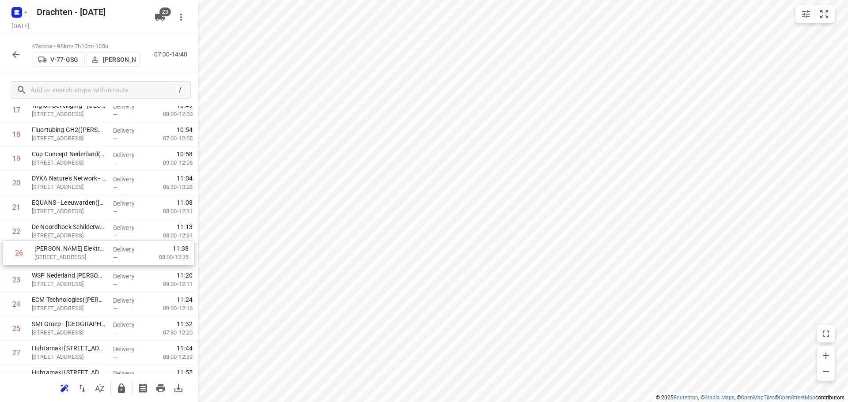
drag, startPoint x: 91, startPoint y: 339, endPoint x: 91, endPoint y: 256, distance: 83.5
click at [92, 255] on div "1 Europrovyl B.V.([PERSON_NAME]) Vestaweg 1, [GEOGRAPHIC_DATA] Delivery — 07:54…" at bounding box center [99, 280] width 198 height 1142
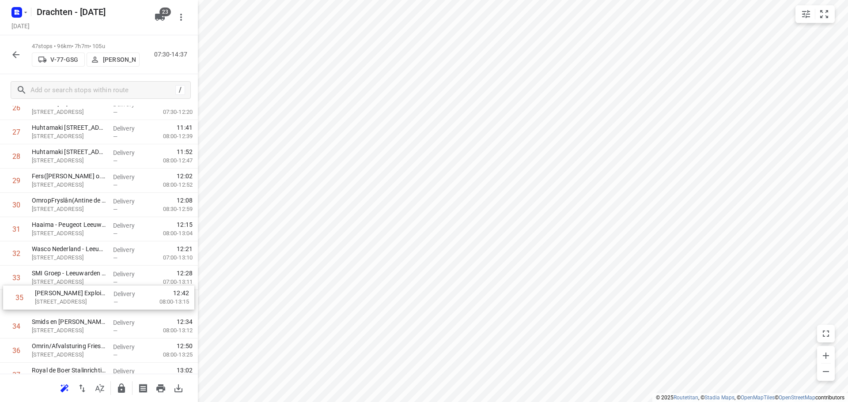
scroll to position [688, 0]
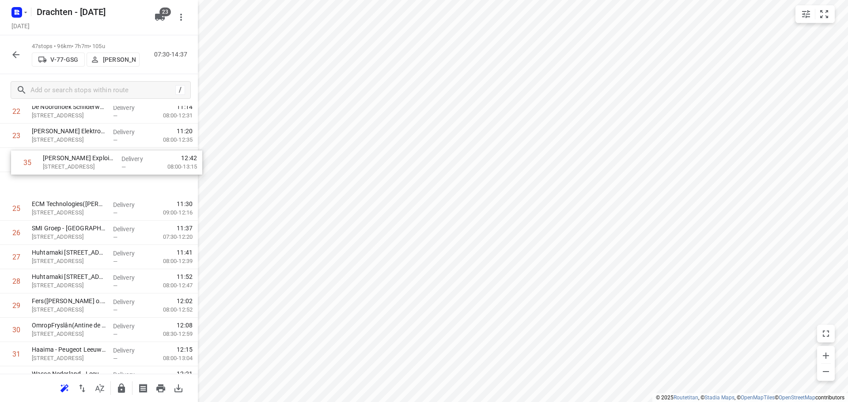
drag, startPoint x: 103, startPoint y: 331, endPoint x: 113, endPoint y: 161, distance: 169.9
click at [113, 161] on div "1 Europrovyl B.V.([PERSON_NAME]) Vestaweg 1, [GEOGRAPHIC_DATA] Delivery — 07:54…" at bounding box center [99, 160] width 198 height 1142
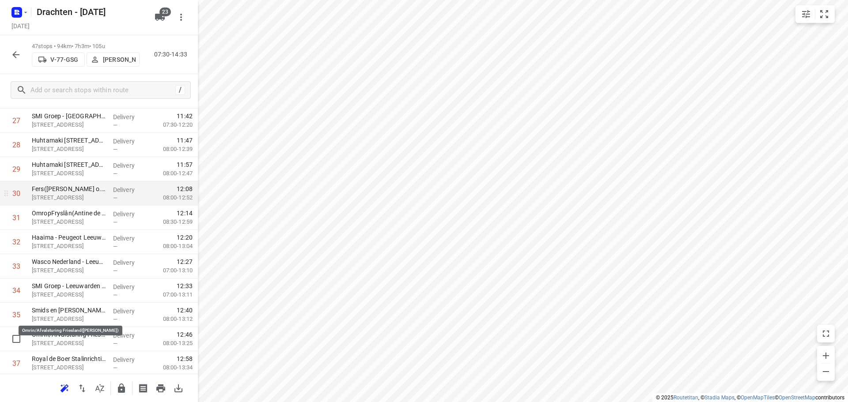
scroll to position [718, 0]
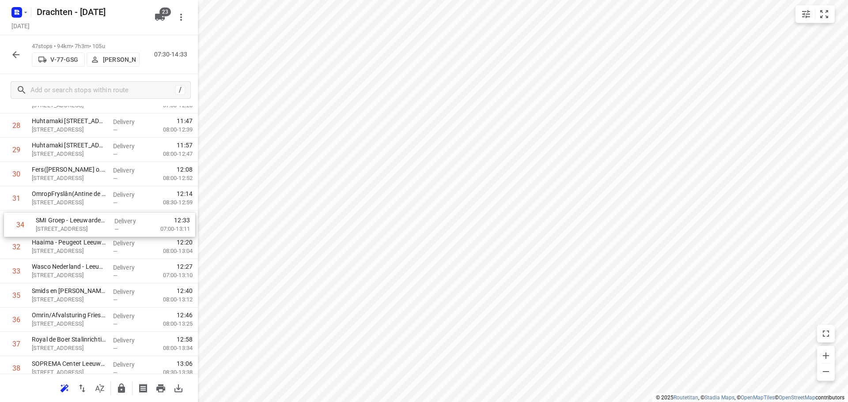
drag, startPoint x: 72, startPoint y: 251, endPoint x: 72, endPoint y: 228, distance: 23.0
click at [72, 228] on div "1 Europrovyl B.V.([PERSON_NAME]) Vestaweg 1, [GEOGRAPHIC_DATA] Delivery — 07:54…" at bounding box center [99, 28] width 198 height 1142
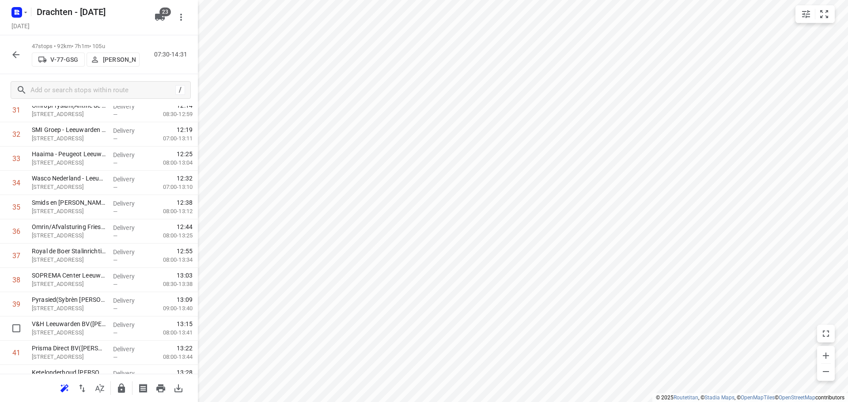
scroll to position [808, 0]
drag, startPoint x: 41, startPoint y: 330, endPoint x: 52, endPoint y: 205, distance: 125.5
drag, startPoint x: 66, startPoint y: 315, endPoint x: 66, endPoint y: 187, distance: 127.7
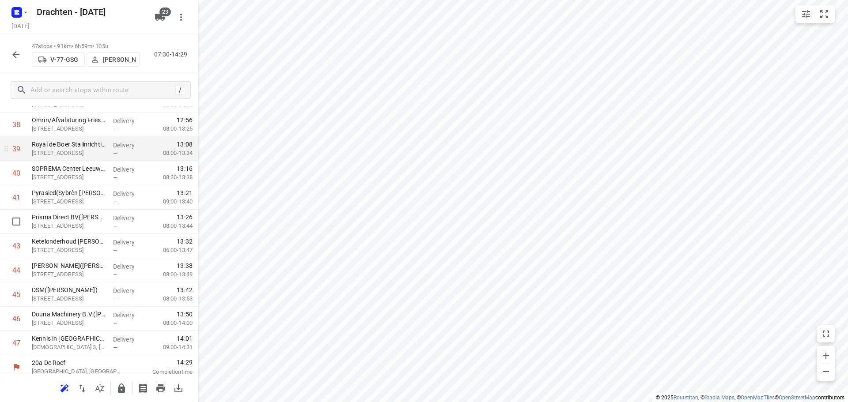
scroll to position [967, 0]
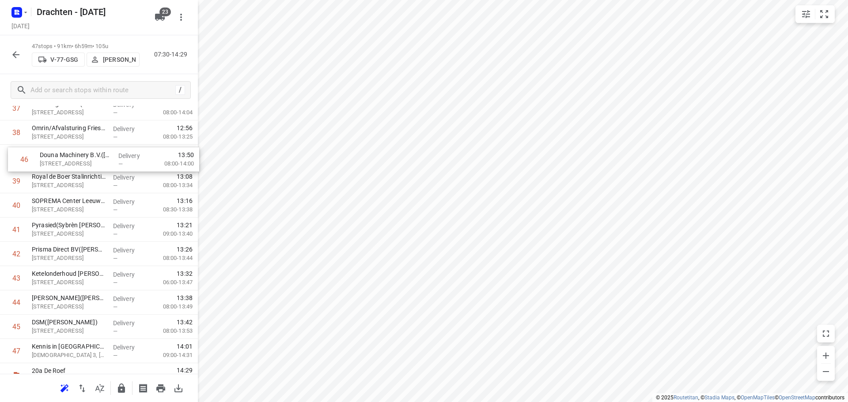
drag, startPoint x: 77, startPoint y: 319, endPoint x: 84, endPoint y: 158, distance: 160.9
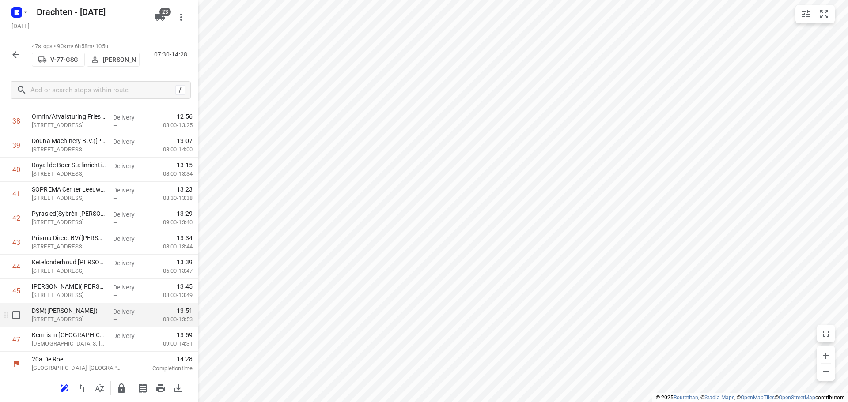
scroll to position [968, 0]
click at [125, 386] on icon "button" at bounding box center [121, 388] width 11 height 11
